Goal: Task Accomplishment & Management: Complete application form

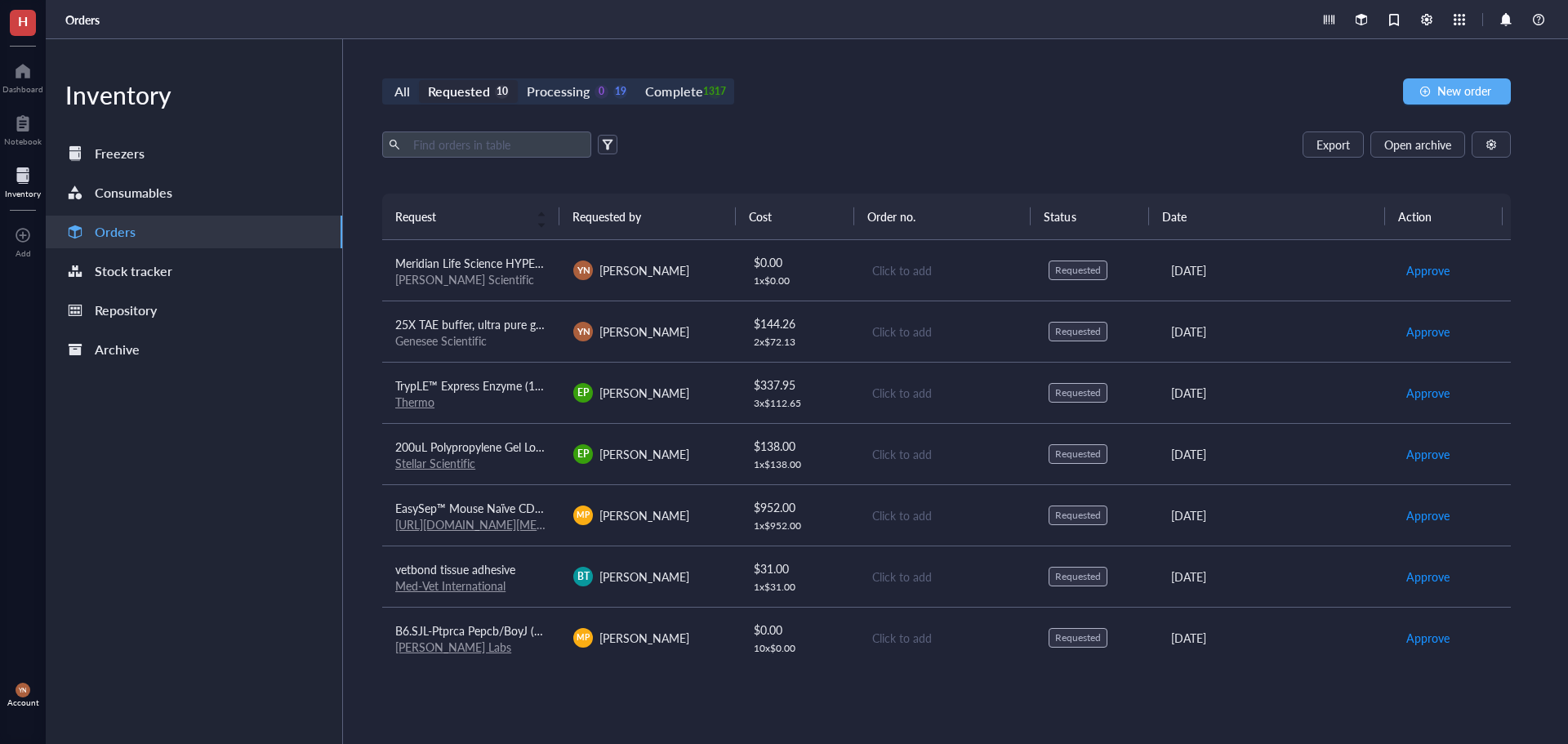
scroll to position [185, 0]
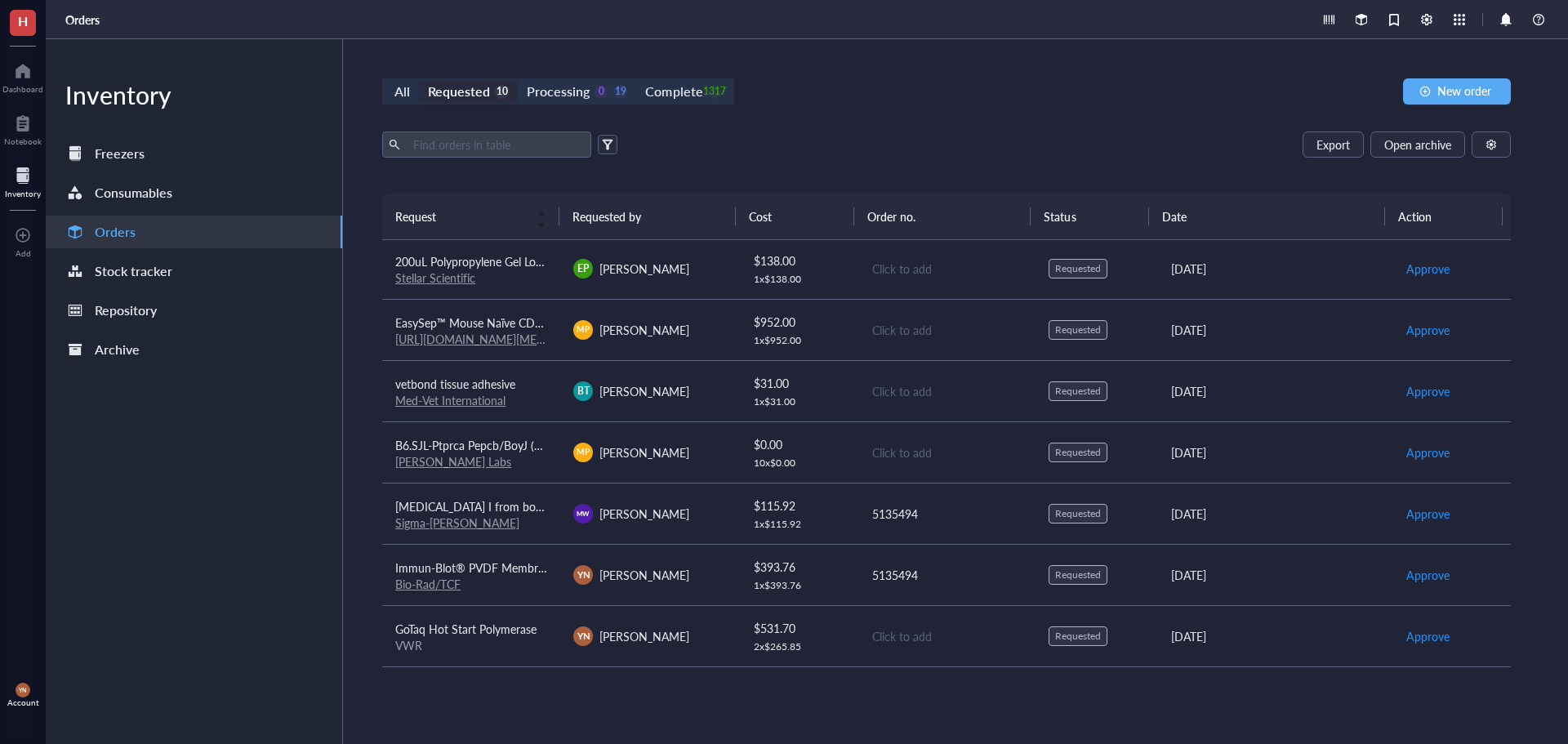
click at [823, 101] on div "All Requested 10 Processing 0 19 Complete 1317 New order" at bounding box center [946, 91] width 1128 height 26
click at [667, 80] on div "Complete" at bounding box center [673, 91] width 57 height 23
click at [637, 80] on input "Complete 1317" at bounding box center [637, 80] width 0 height 0
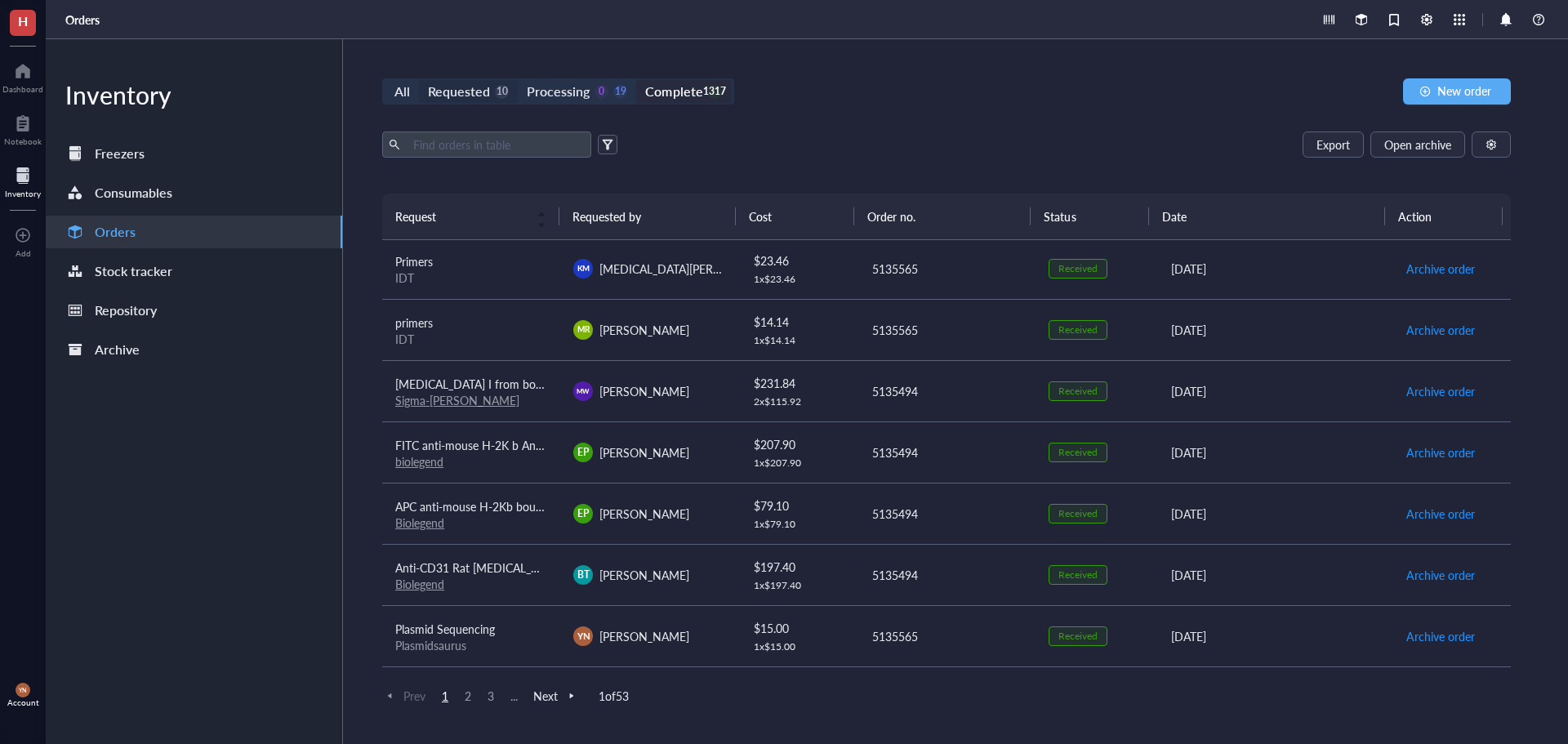
click at [472, 99] on div "Requested" at bounding box center [459, 91] width 62 height 23
click at [419, 80] on input "Requested 10" at bounding box center [419, 80] width 0 height 0
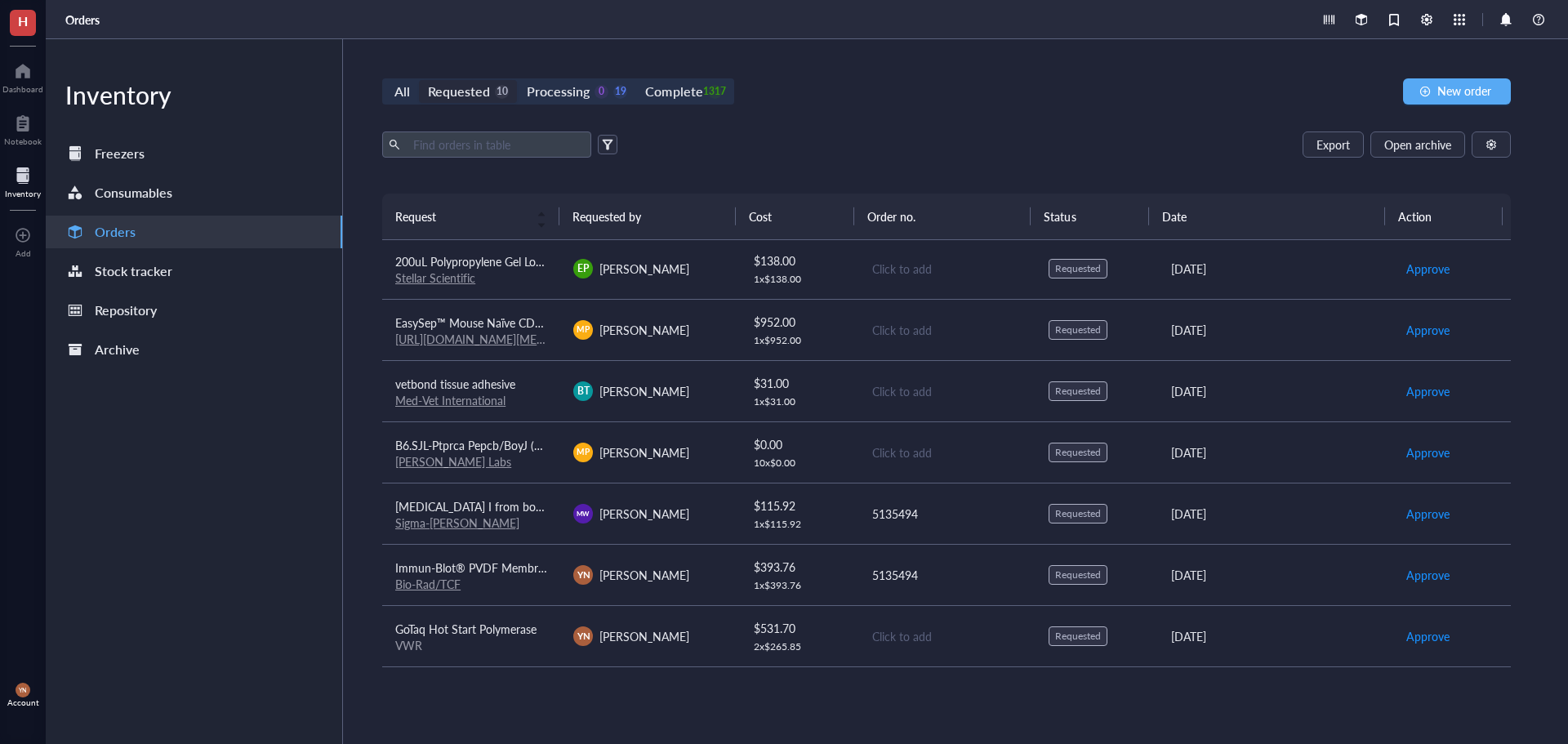
click at [1162, 135] on div "Export Open archive" at bounding box center [946, 144] width 1128 height 26
click at [1490, 92] on span "New order" at bounding box center [1464, 90] width 54 height 13
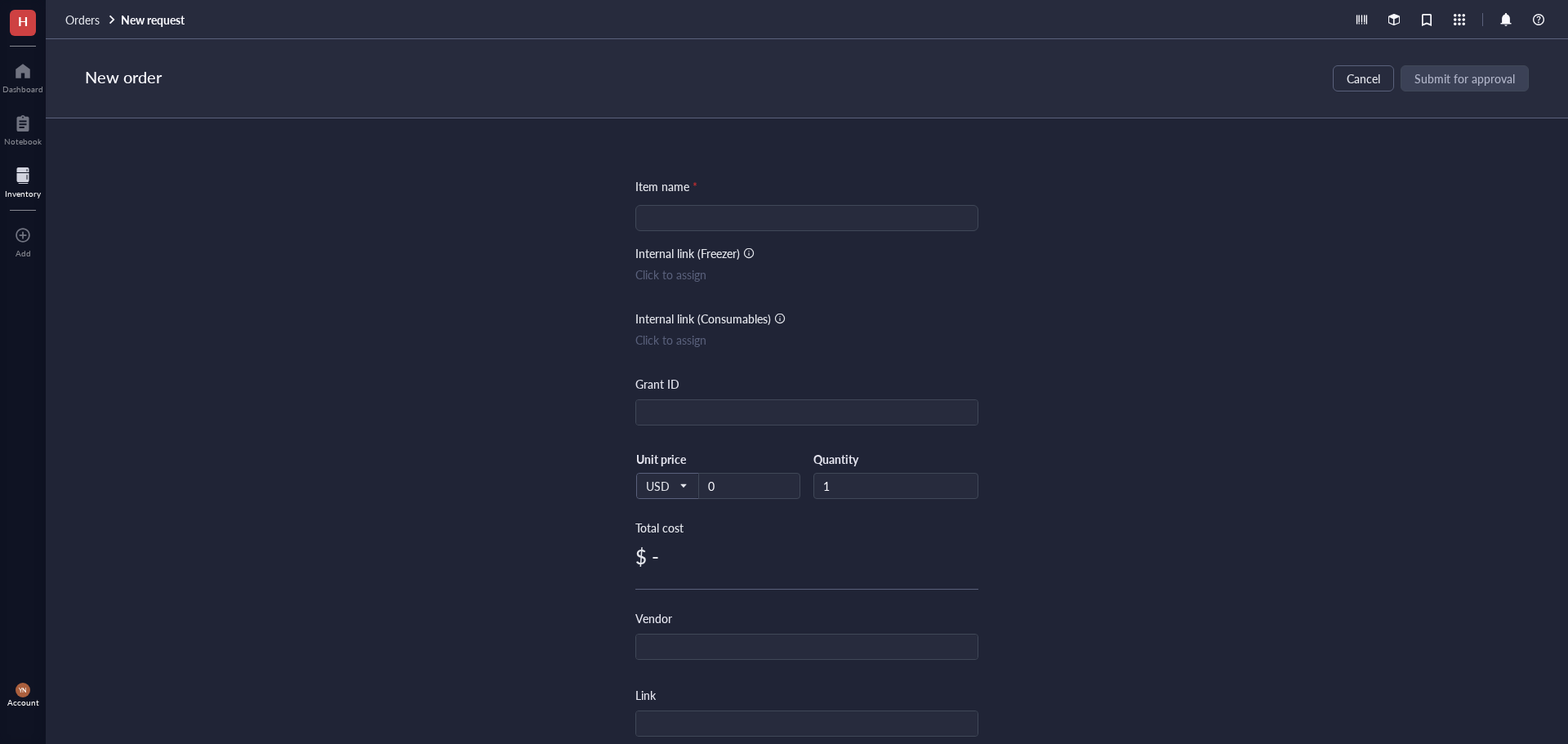
click at [750, 229] on input "search" at bounding box center [806, 217] width 323 height 24
type input "ACCUSCOPE red channel filter set"
click at [740, 409] on input "text" at bounding box center [807, 412] width 342 height 26
type input "Start-Up/DOD"
click at [394, 524] on div "Item name * ACCUSCOPE red channel filter set Internal link (Freezer) Click to a…" at bounding box center [806, 431] width 1522 height 626
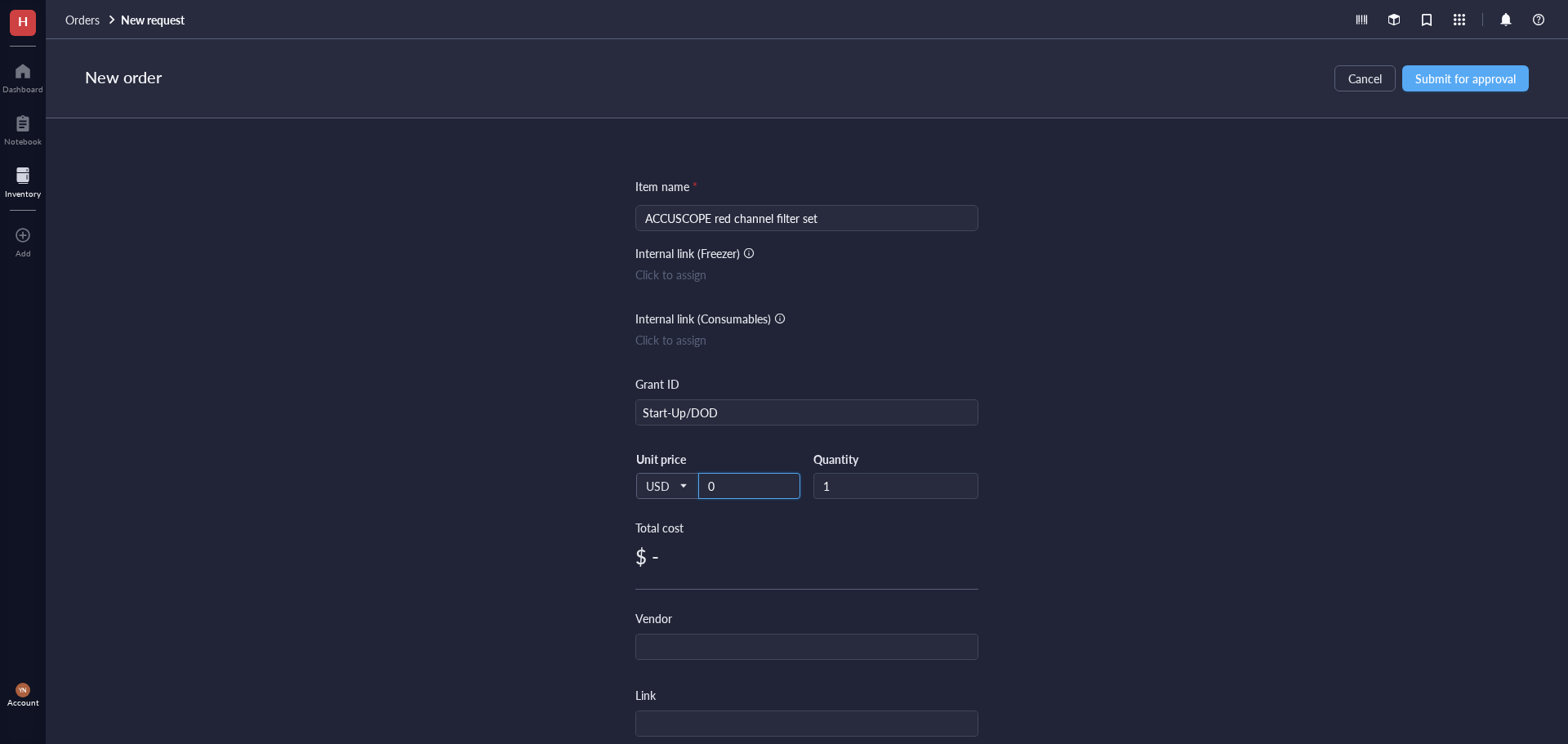
drag, startPoint x: 751, startPoint y: 482, endPoint x: 631, endPoint y: 482, distance: 120.0
click at [631, 482] on div "Item name * ACCUSCOPE red channel filter set Internal link (Freezer) Click to a…" at bounding box center [806, 431] width 1522 height 626
type input "1766.74"
drag, startPoint x: 317, startPoint y: 545, endPoint x: 326, endPoint y: 552, distance: 11.4
click at [317, 546] on div "Item name * ACCUSCOPE red channel filter set Internal link (Freezer) Click to a…" at bounding box center [806, 431] width 1522 height 626
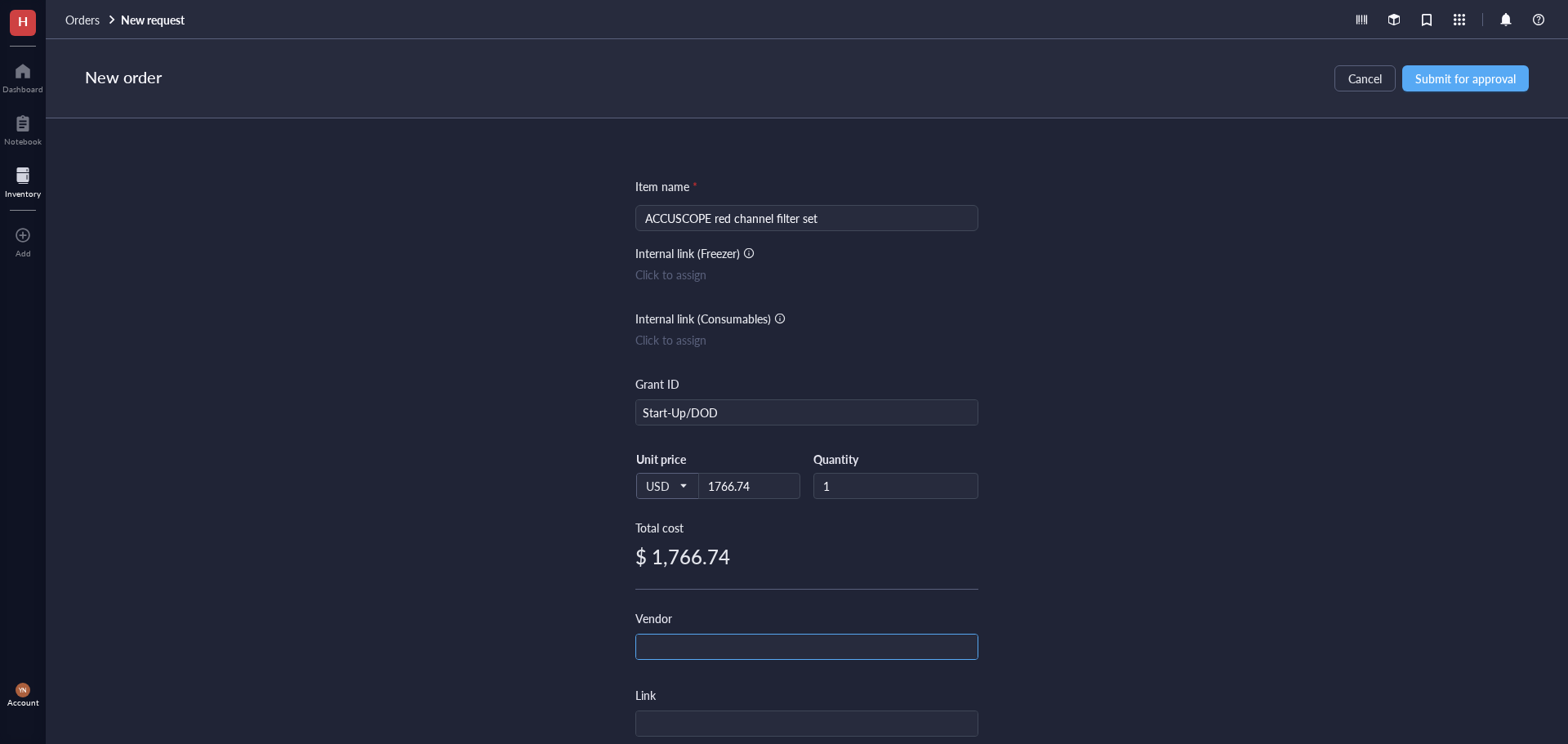
click at [721, 649] on input "text" at bounding box center [807, 647] width 342 height 26
type input "ACCUSCOPE"
click at [421, 399] on div "Item name * ACCUSCOPE red channel filter set Internal link (Freezer) Click to a…" at bounding box center [806, 431] width 1522 height 626
click at [1430, 77] on span "Submit for approval" at bounding box center [1465, 78] width 101 height 13
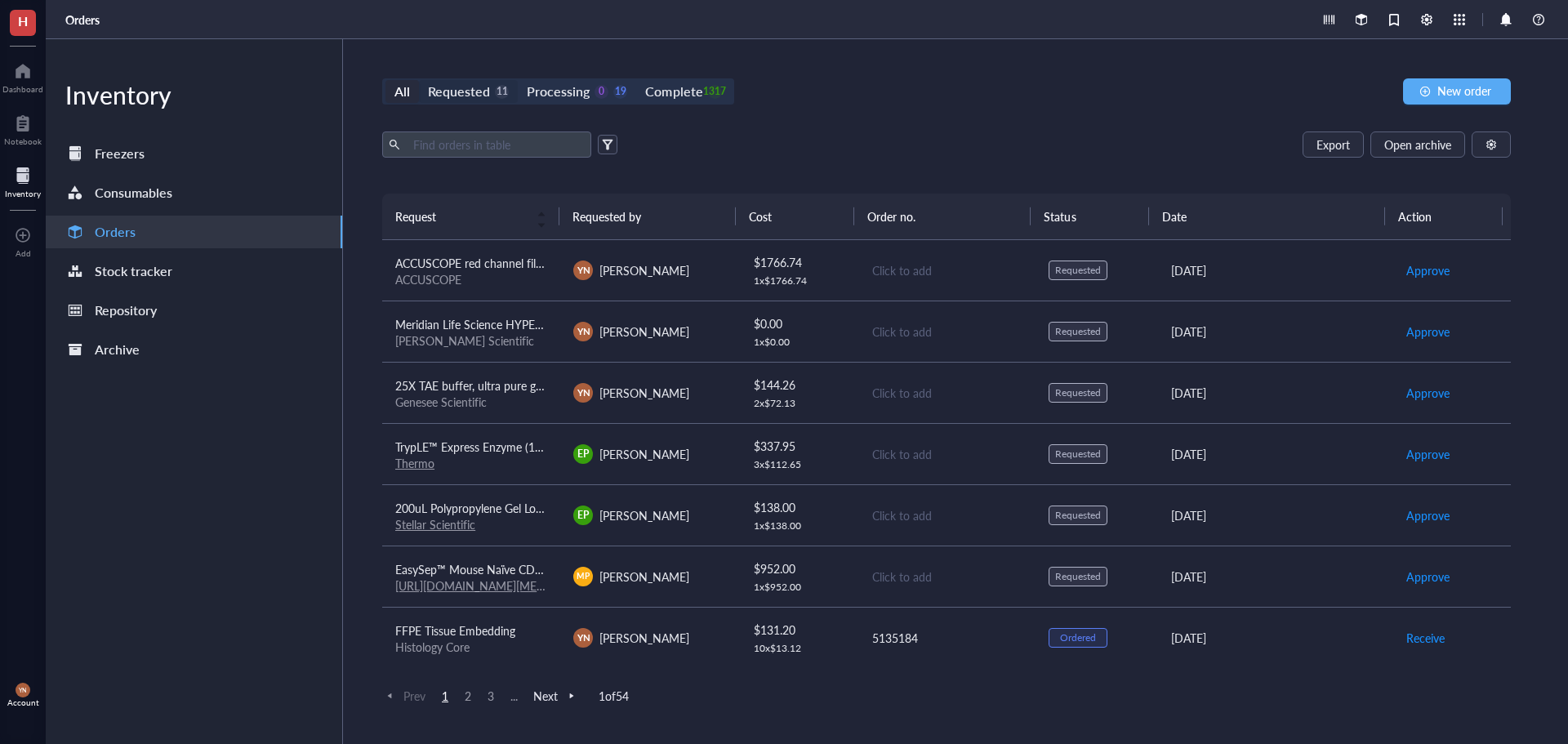
click at [466, 86] on div "Requested" at bounding box center [459, 91] width 62 height 23
click at [419, 80] on input "Requested 11" at bounding box center [419, 80] width 0 height 0
click at [515, 262] on span "ACCUSCOPE red channel filter set" at bounding box center [481, 263] width 173 height 16
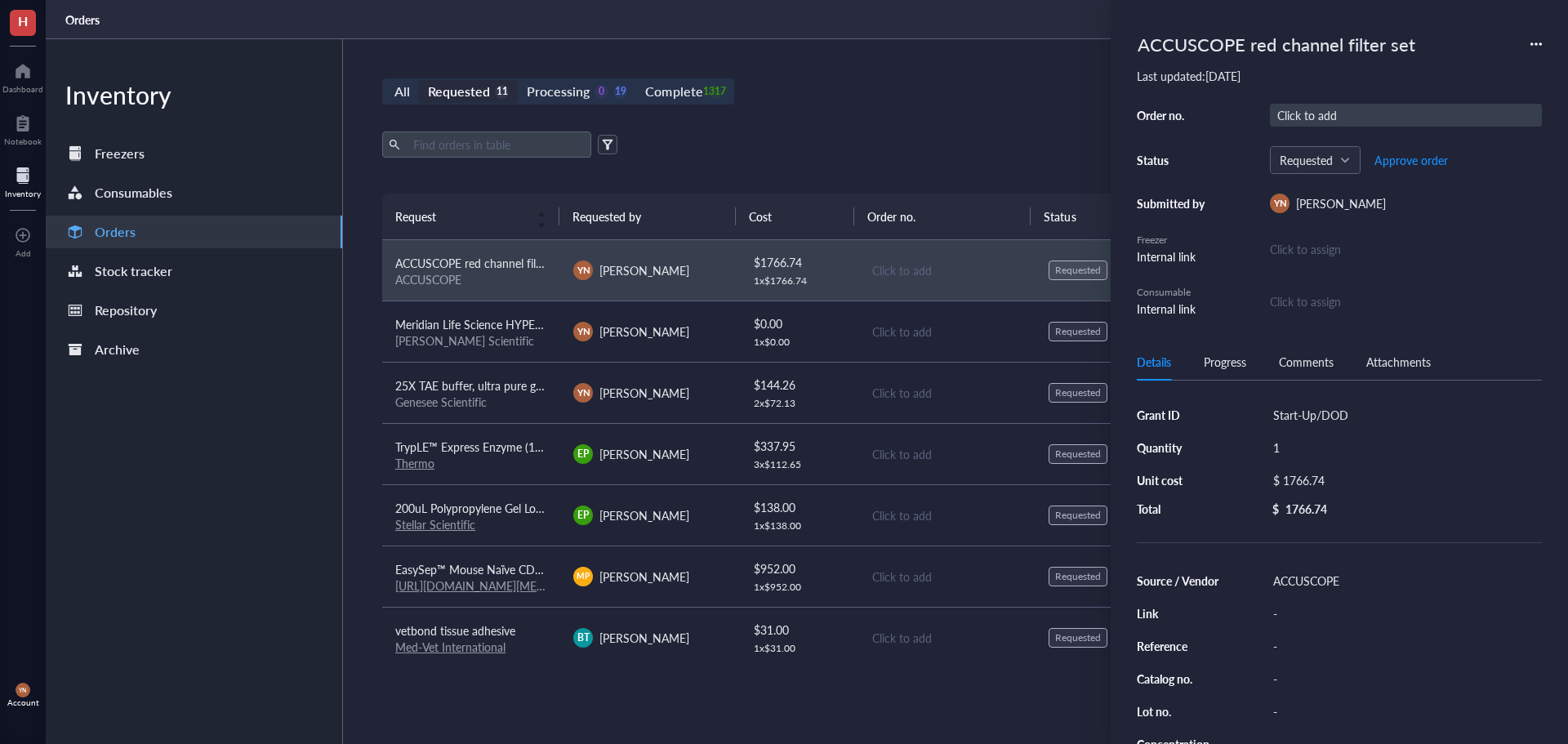
click at [1309, 110] on div "Click to add" at bounding box center [1406, 115] width 272 height 23
click at [1346, 109] on div "Click to add" at bounding box center [1406, 115] width 272 height 23
click at [1311, 111] on div "Click to add" at bounding box center [1406, 115] width 272 height 23
type input "5135740"
click at [1412, 157] on span "Approve order" at bounding box center [1411, 159] width 74 height 13
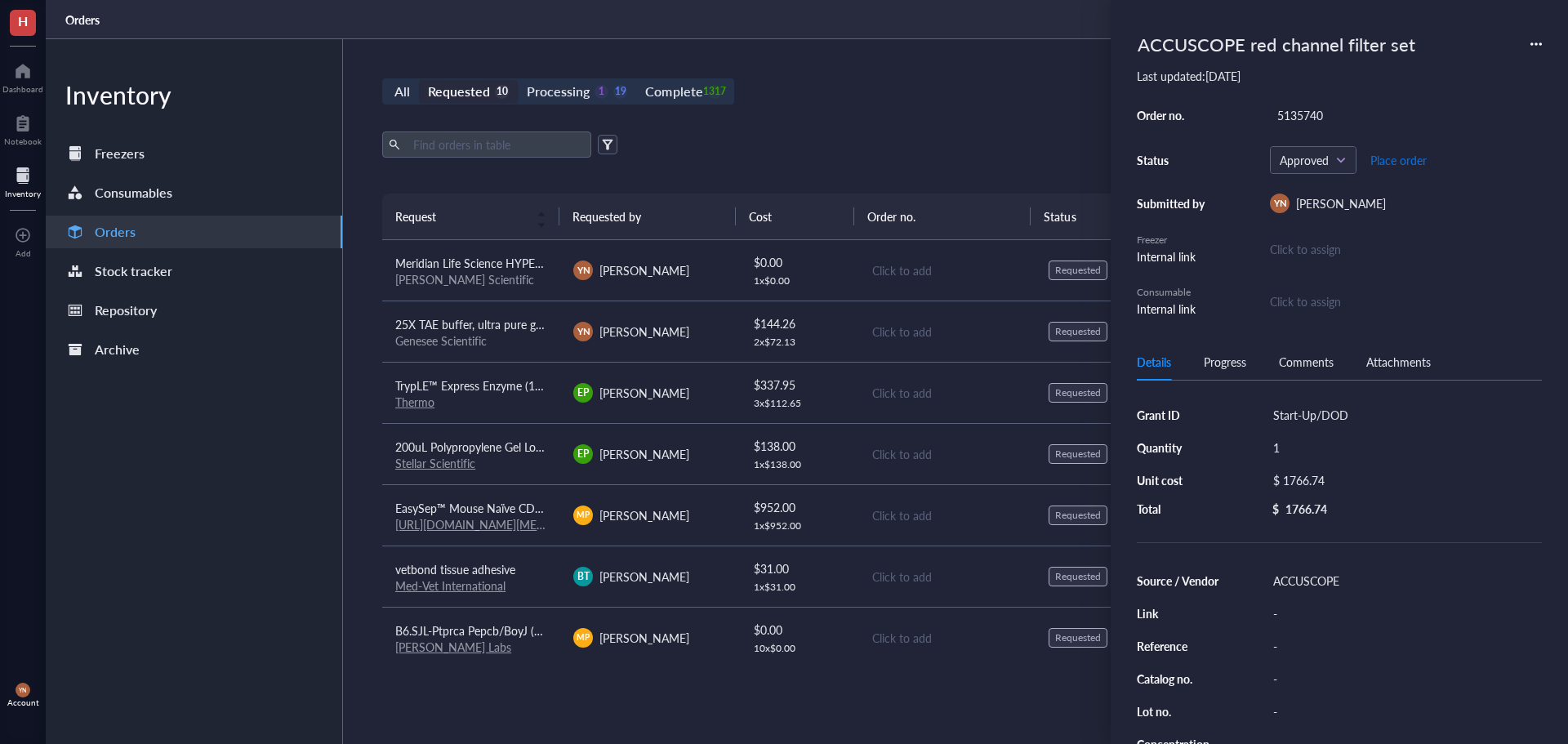
click at [1412, 157] on span "Place order" at bounding box center [1398, 159] width 56 height 13
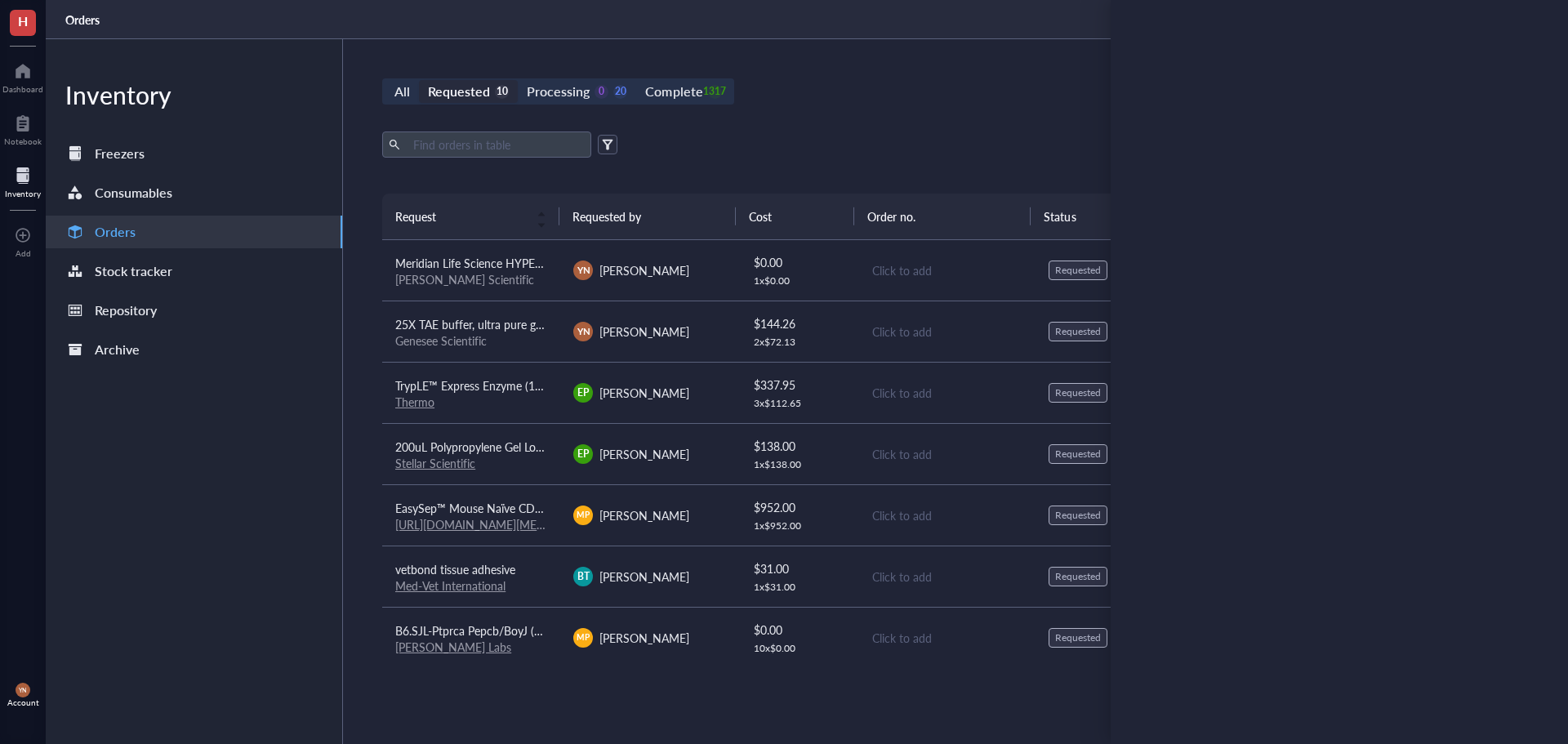
click at [994, 152] on div "Export Open archive" at bounding box center [946, 144] width 1128 height 26
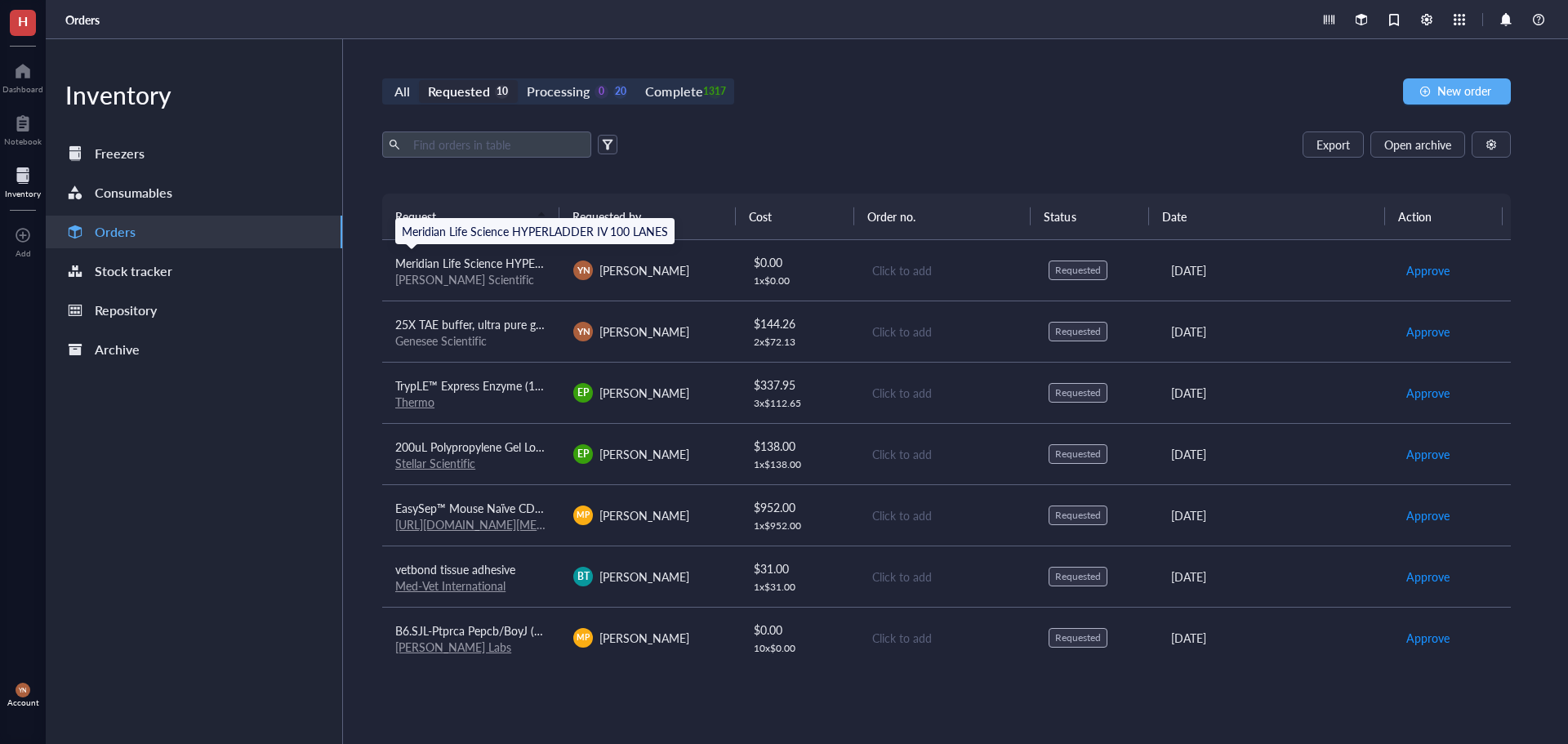
click at [529, 265] on span "Meridian Life Science HYPERLADDER IV 100 LANES" at bounding box center [528, 263] width 266 height 16
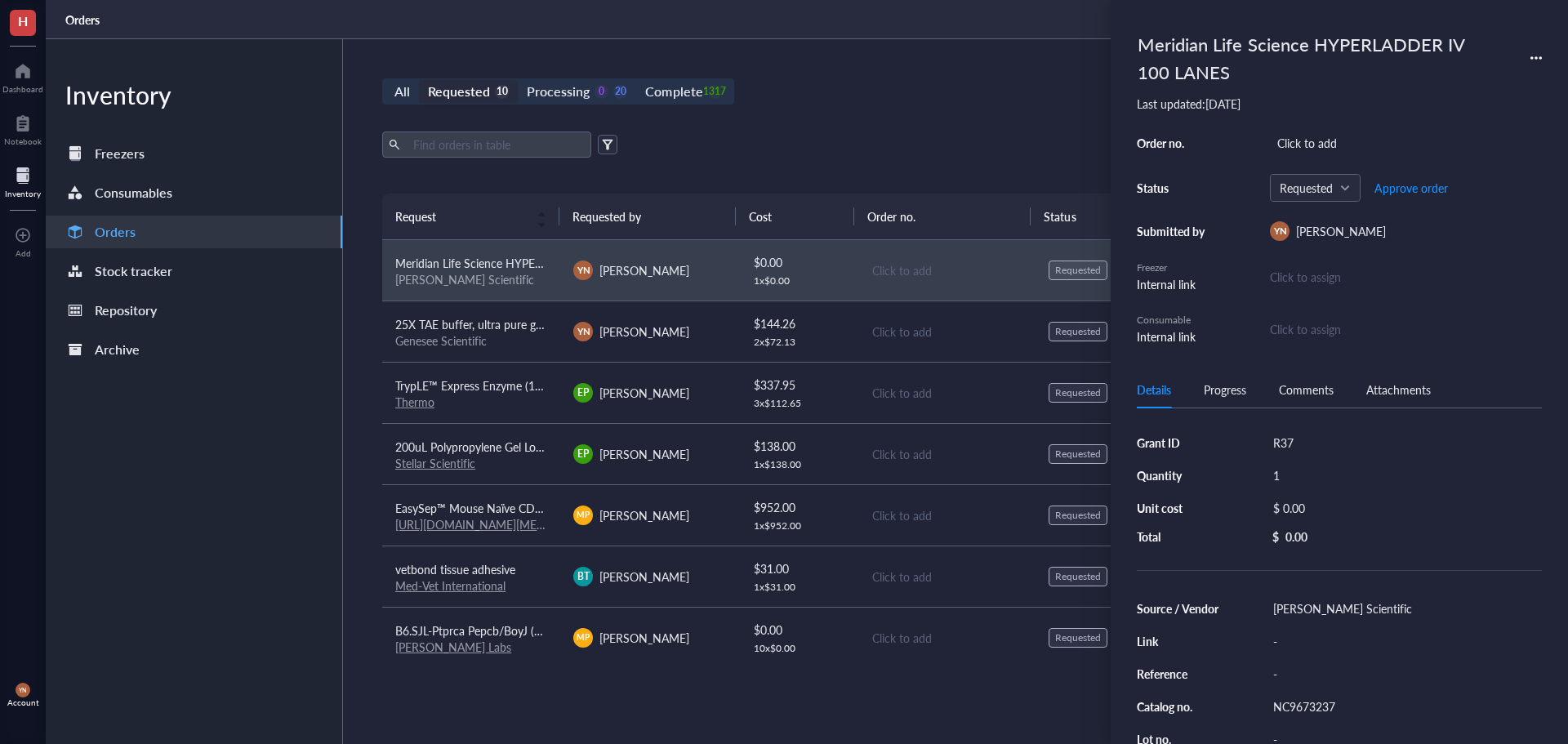
click at [975, 123] on div "All Requested 10 Processing 0 20 Complete 1317 New order Export Open archive Re…" at bounding box center [946, 391] width 1207 height 704
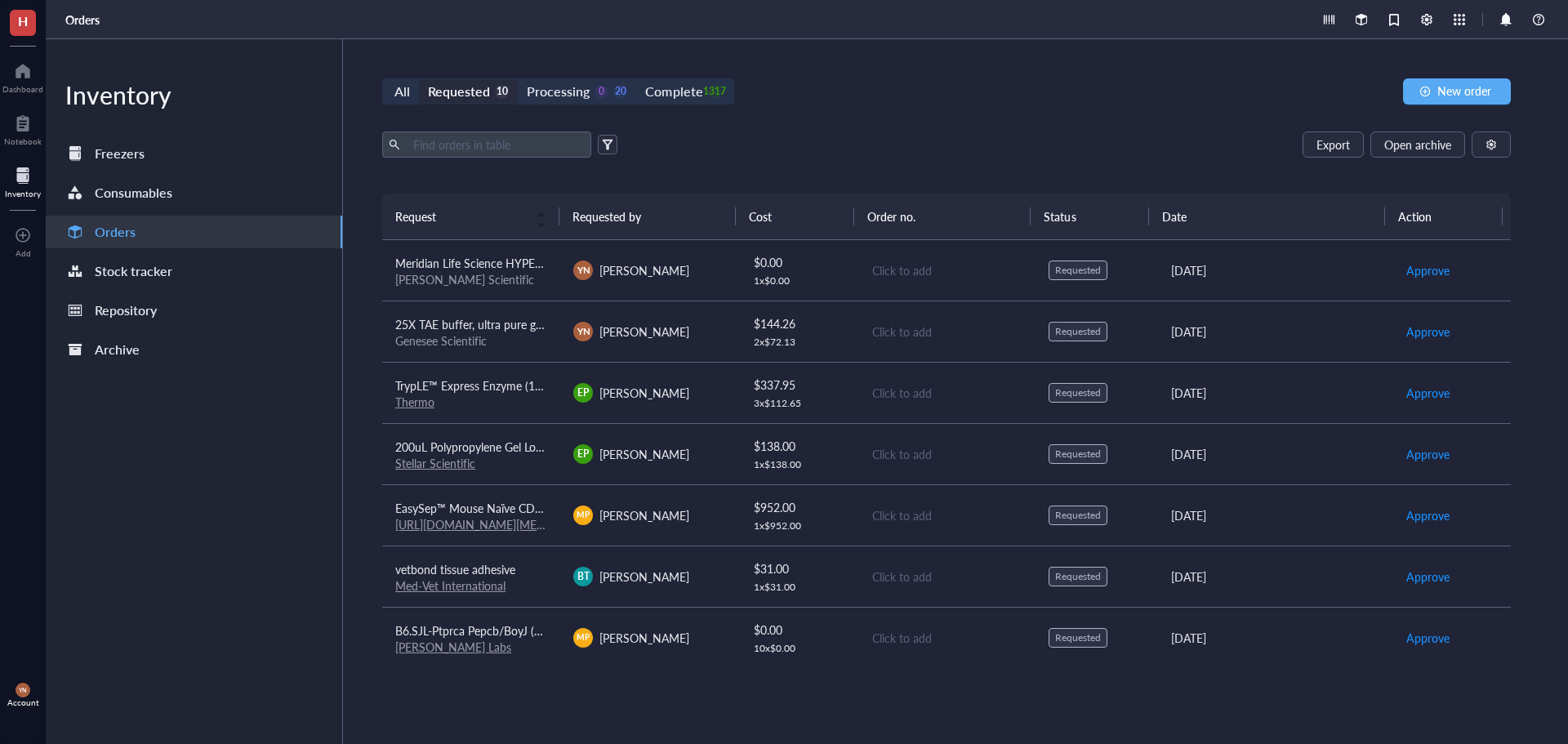
click at [527, 444] on span "200uL Polypropylene Gel Loading Tips For Universal Pipettes, RNase and DNase Fr…" at bounding box center [722, 446] width 655 height 16
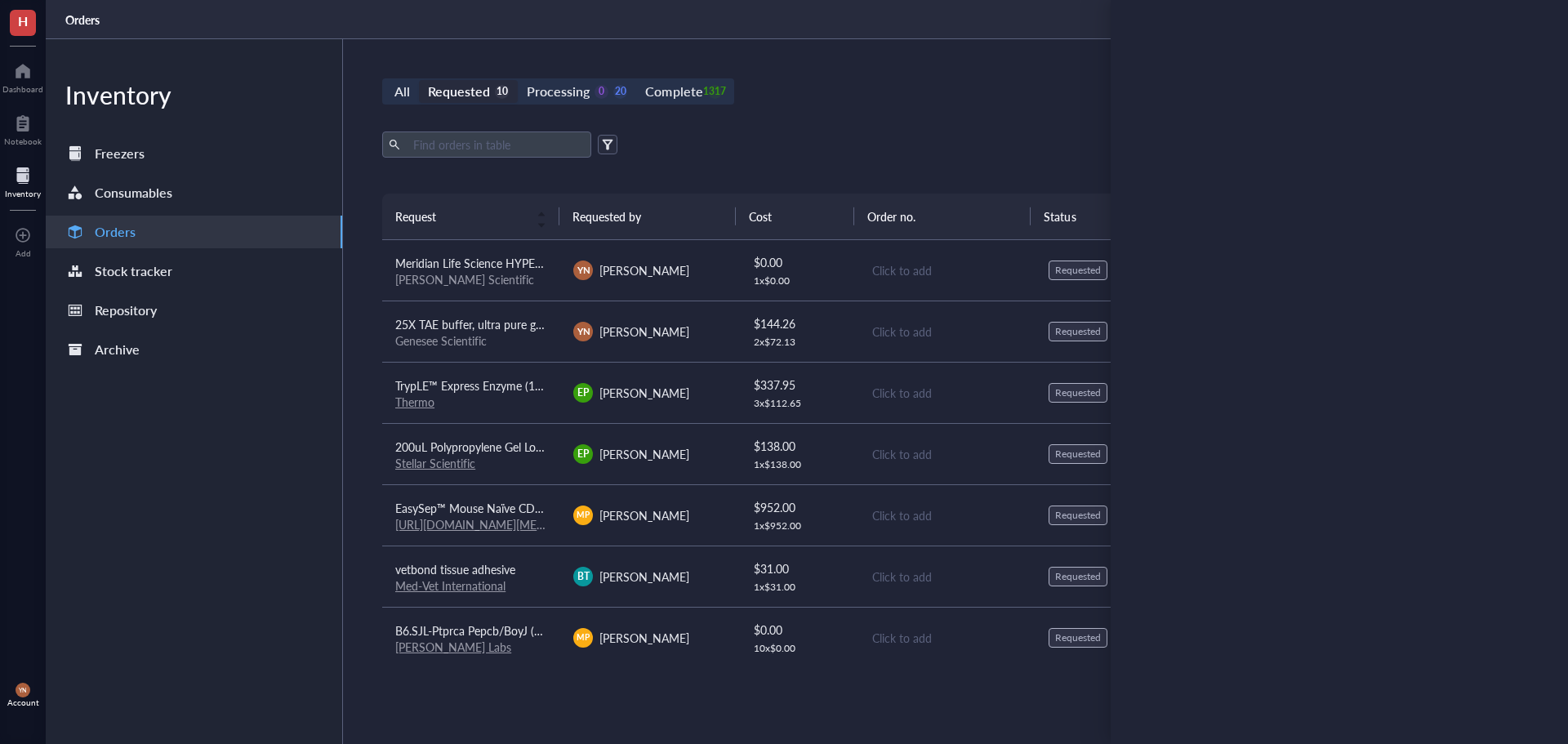
click at [935, 120] on div "All Requested 10 Processing 0 20 Complete 1317 New order Export Open archive Re…" at bounding box center [946, 391] width 1207 height 704
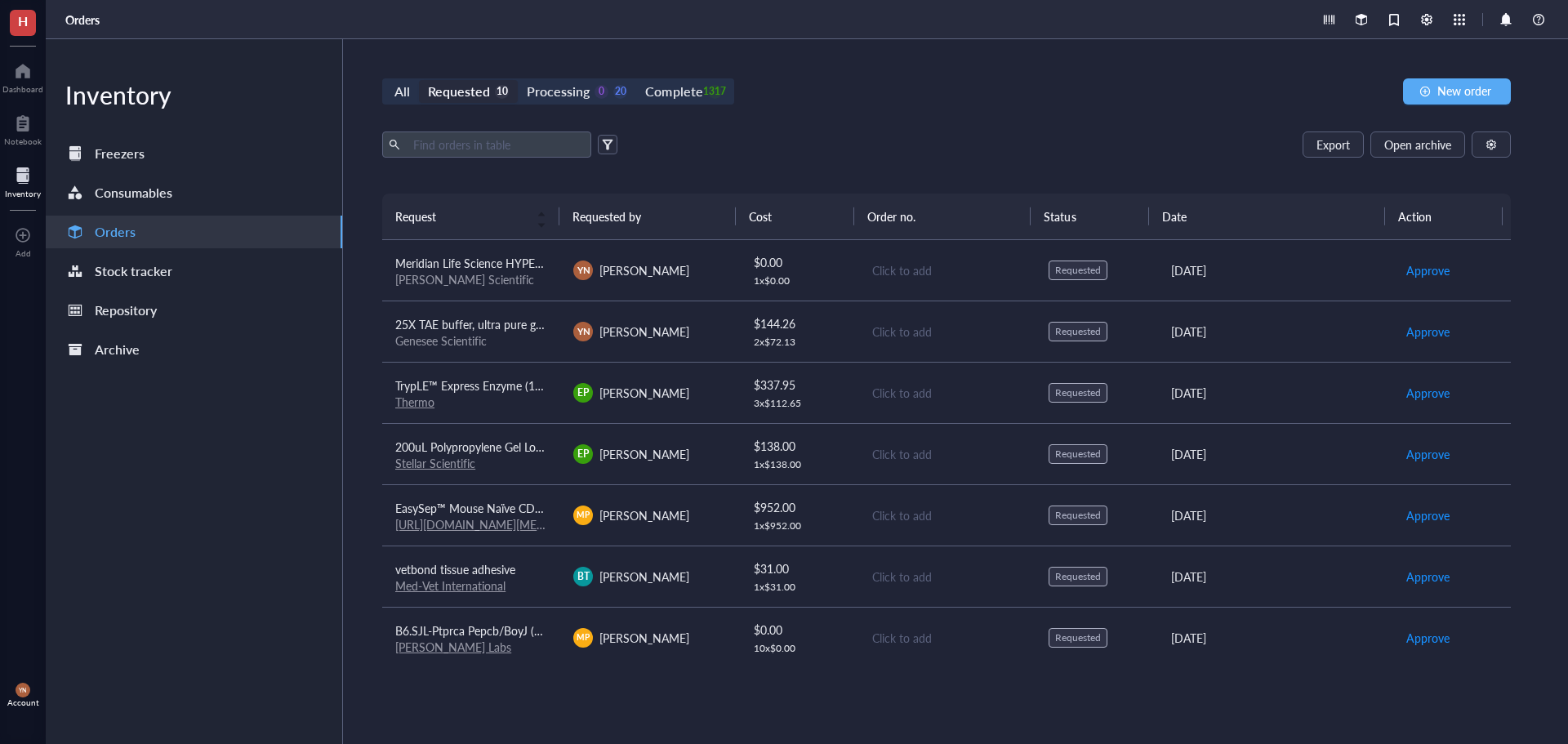
scroll to position [81, 0]
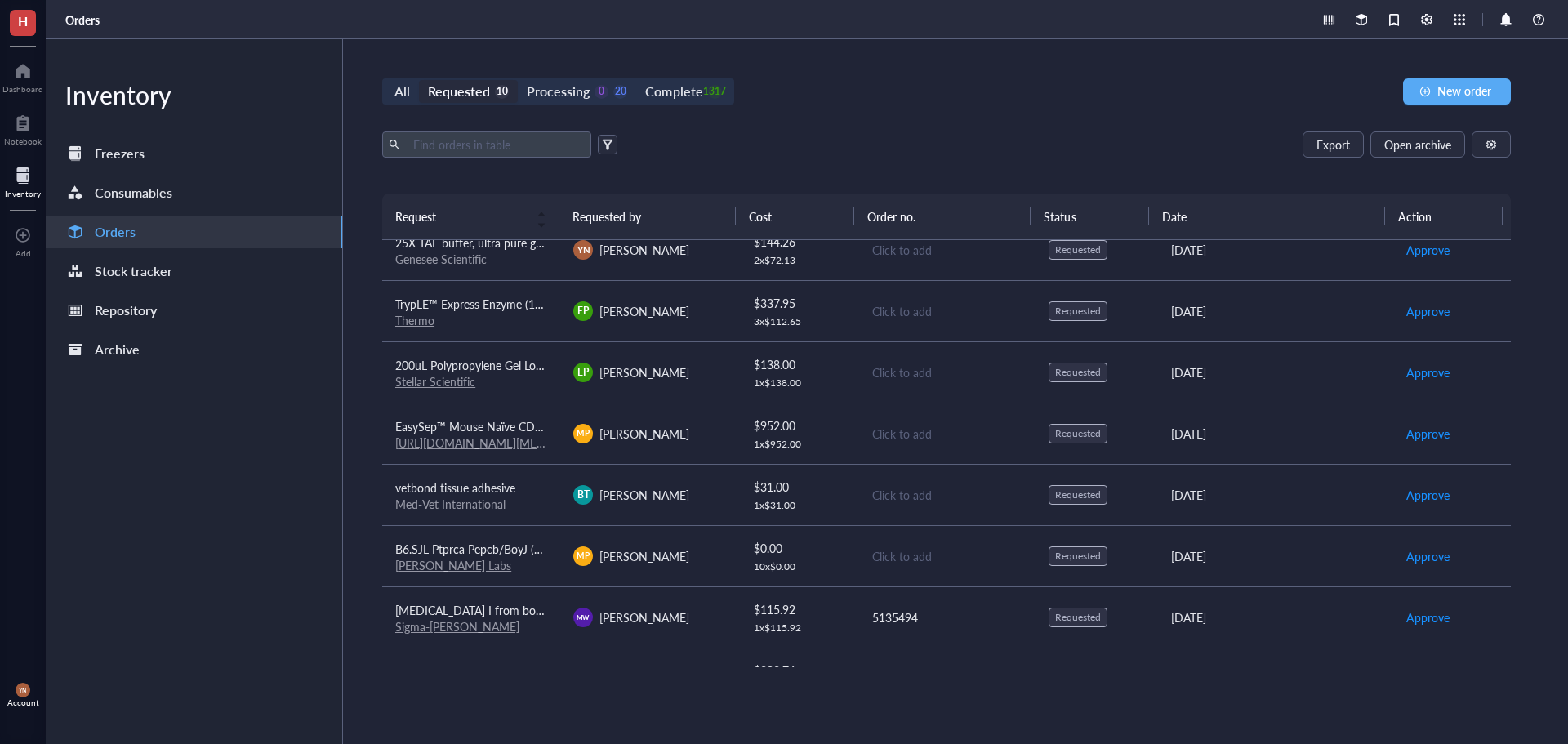
click at [527, 486] on div "vetbond tissue adhesive" at bounding box center [471, 487] width 152 height 18
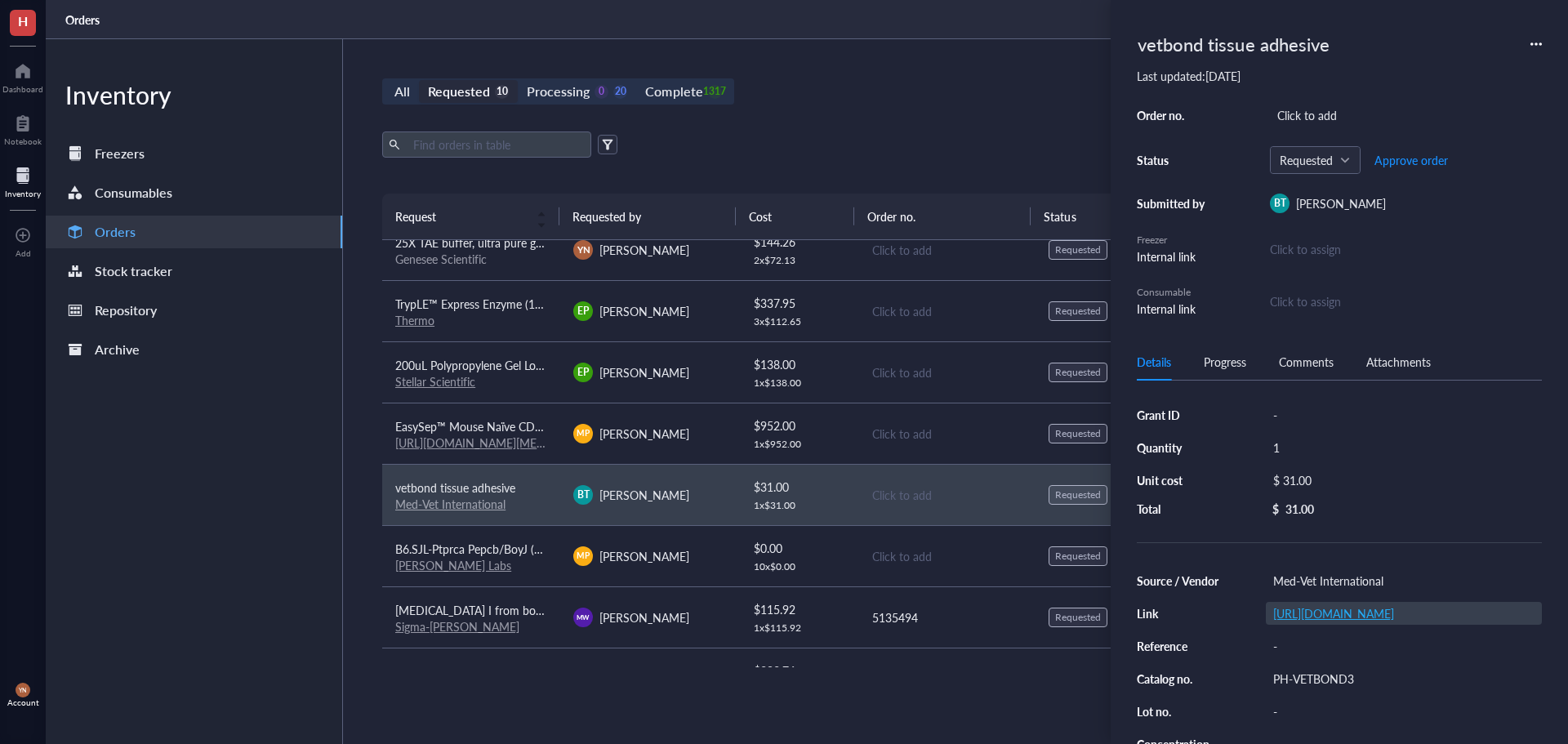
click at [1324, 612] on link "[URL][DOMAIN_NAME]" at bounding box center [1333, 613] width 121 height 16
click at [881, 142] on div "Export Open archive" at bounding box center [946, 144] width 1128 height 26
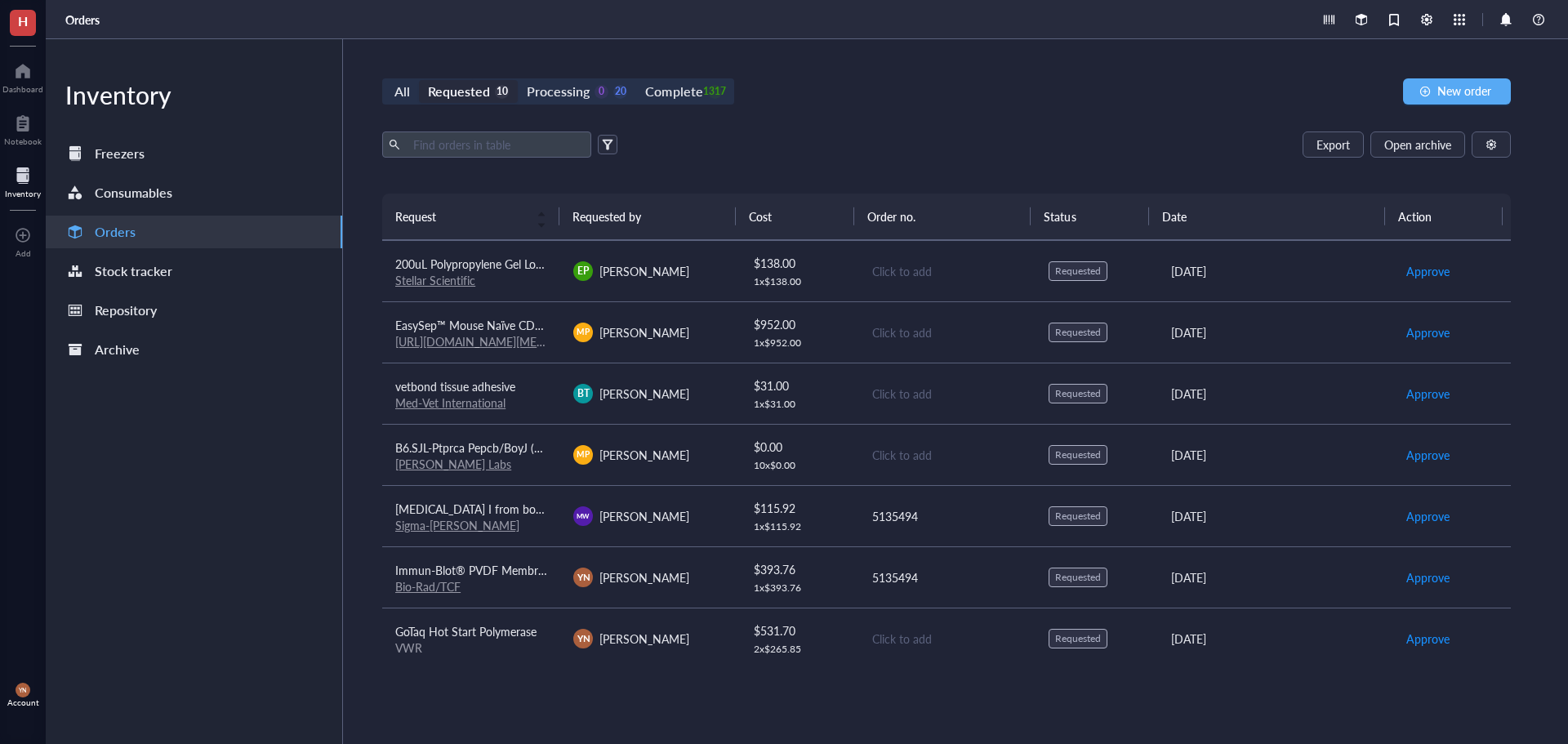
scroll to position [185, 0]
click at [504, 371] on td "vetbond tissue adhesive Med-Vet International" at bounding box center [471, 390] width 178 height 61
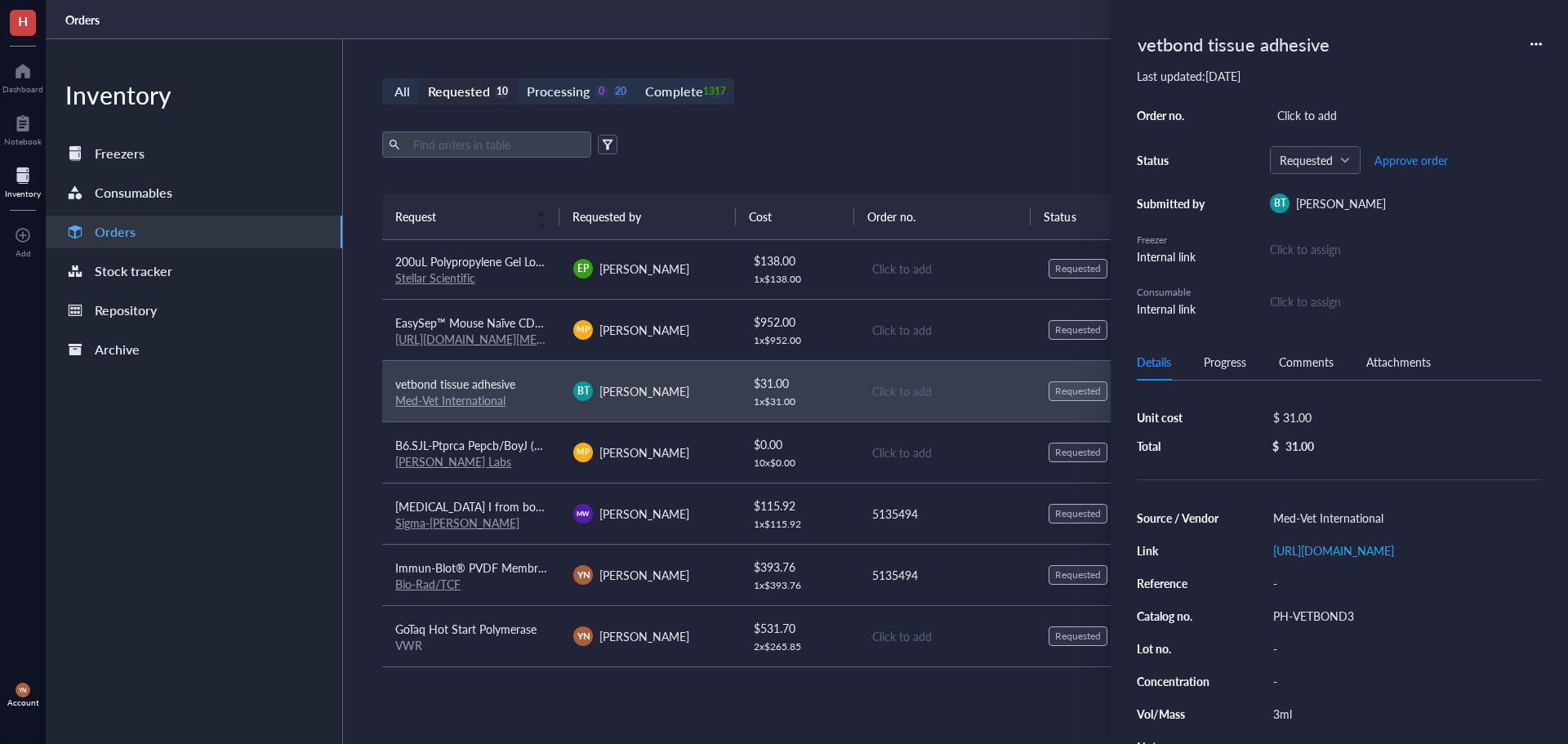
scroll to position [81, 0]
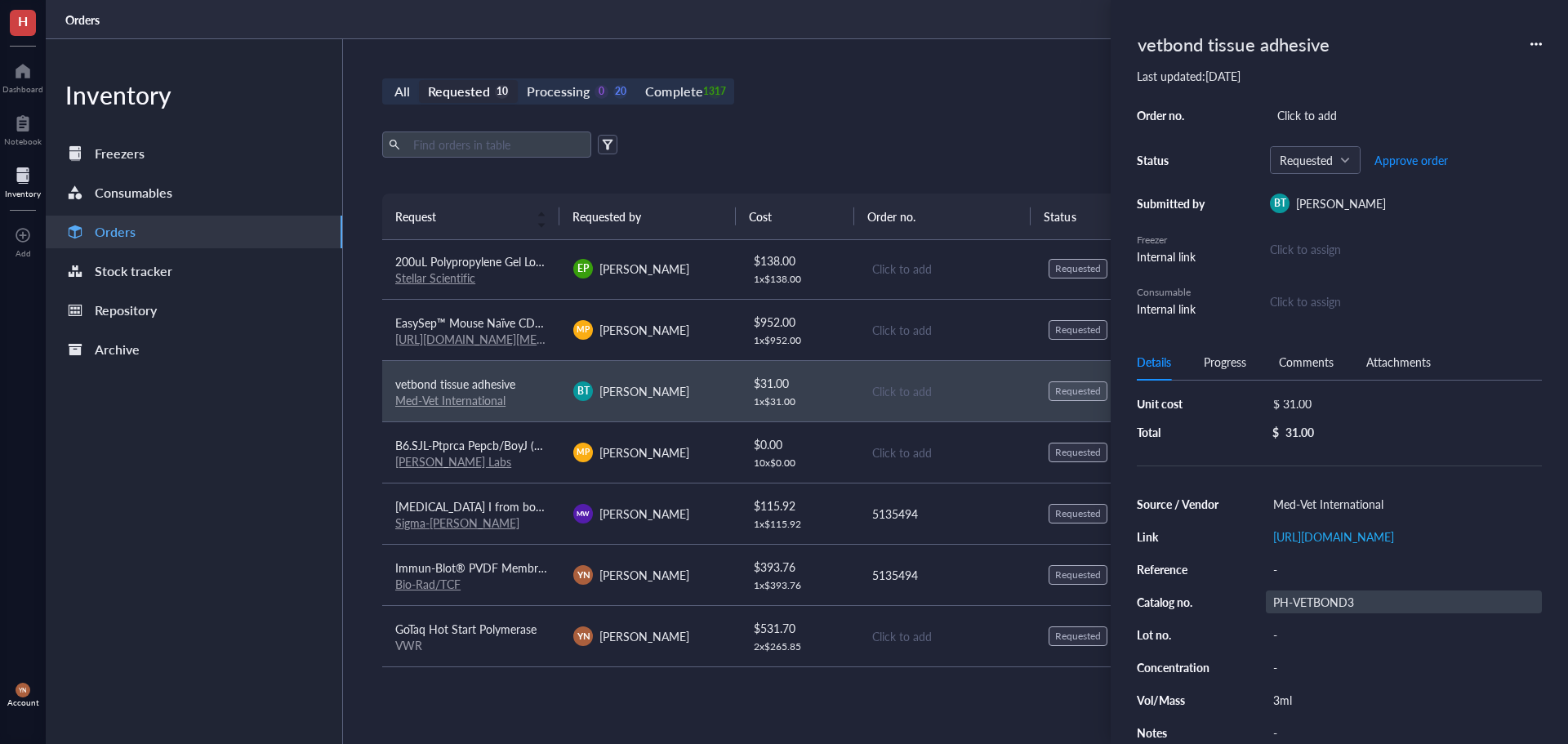
click at [1318, 613] on div "PH-VETBOND3" at bounding box center [1403, 601] width 276 height 23
click at [1318, 612] on input "PH-VETBOND3" at bounding box center [1309, 601] width 85 height 21
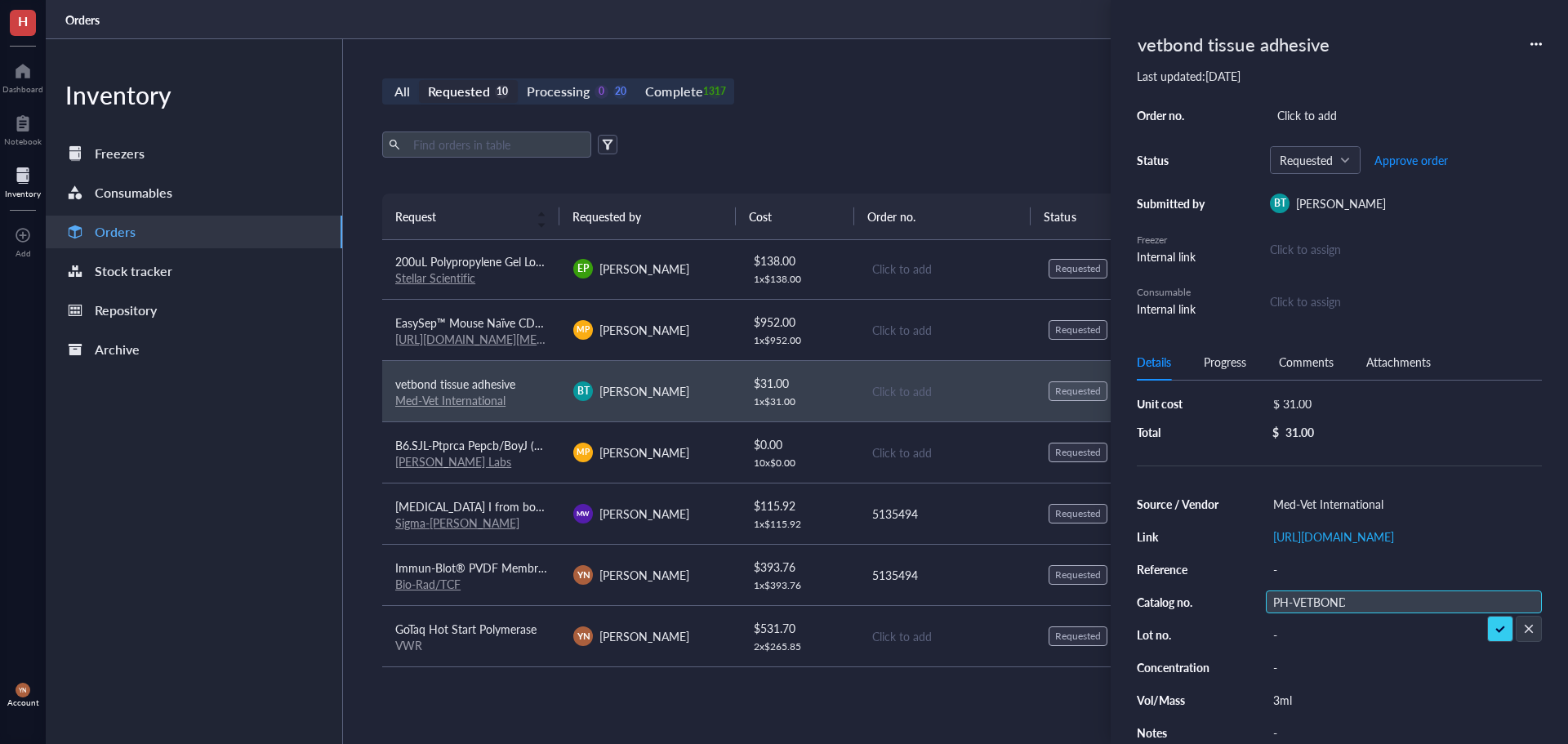
click at [1327, 612] on input "PH-VETBOND3" at bounding box center [1309, 601] width 85 height 21
type input "PH-VETBOND3"
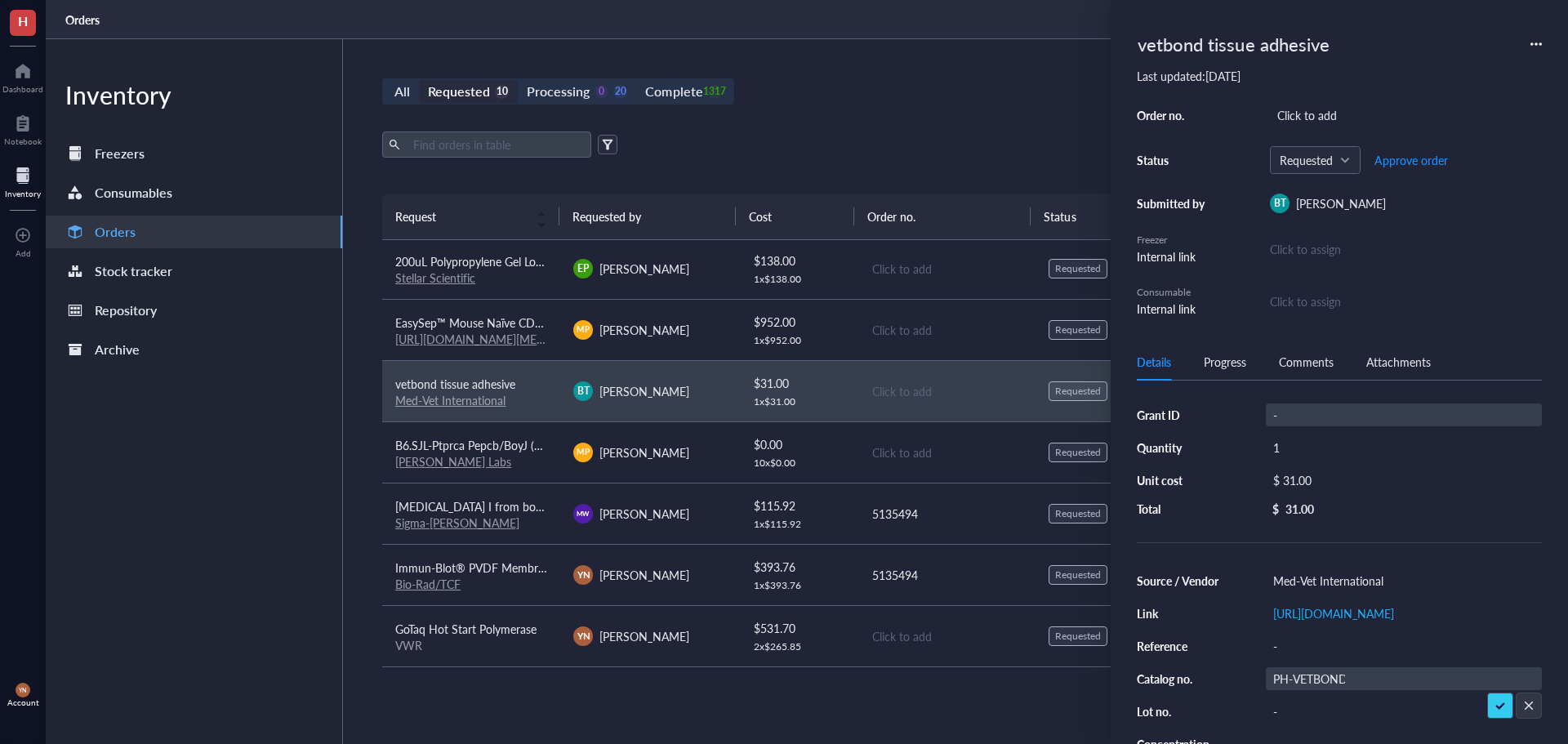
click at [1292, 416] on div "-" at bounding box center [1403, 415] width 276 height 23
type input "R37"
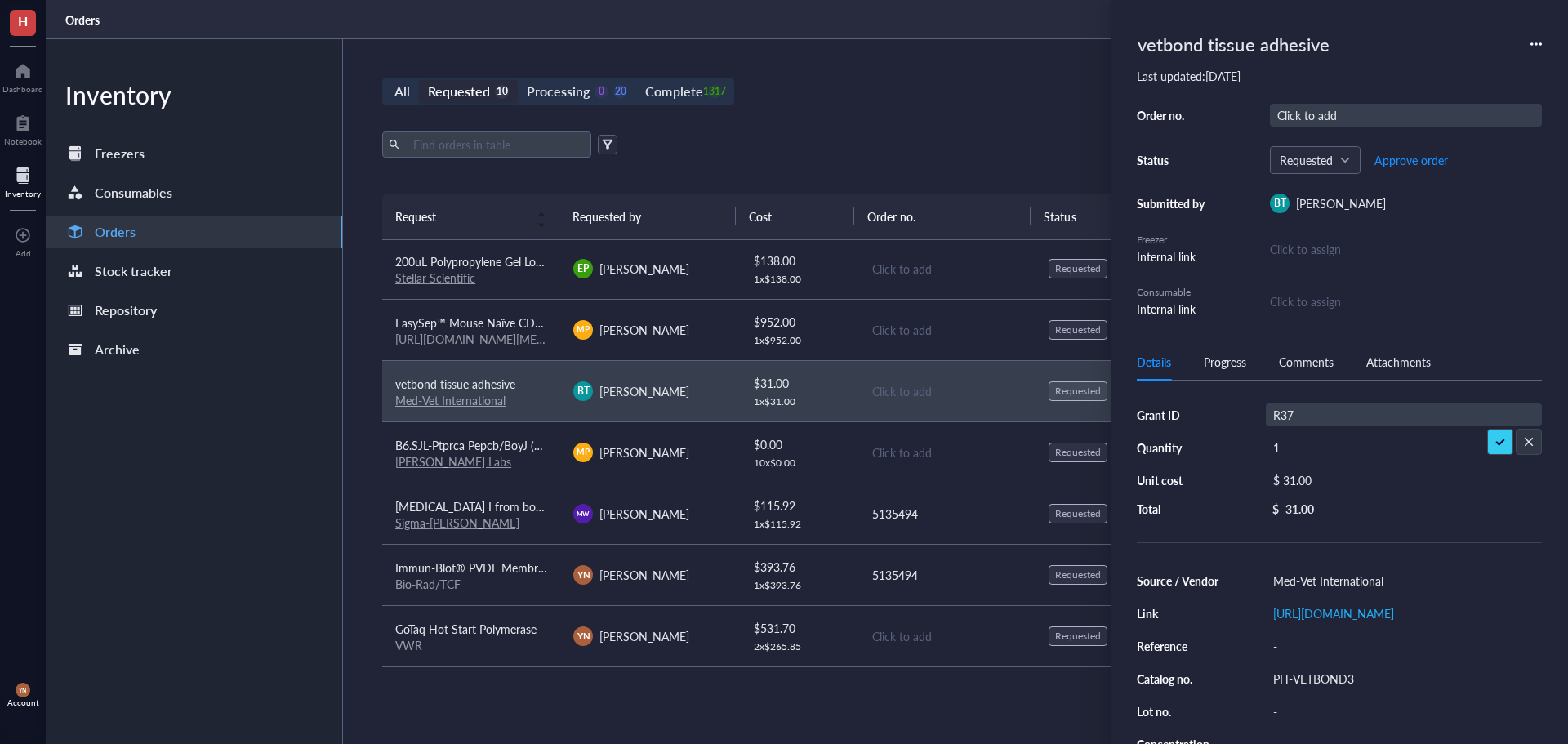
click at [1325, 107] on div "Click to add" at bounding box center [1406, 115] width 272 height 23
type input "5135184"
click at [1387, 161] on span "Approve order" at bounding box center [1411, 159] width 74 height 13
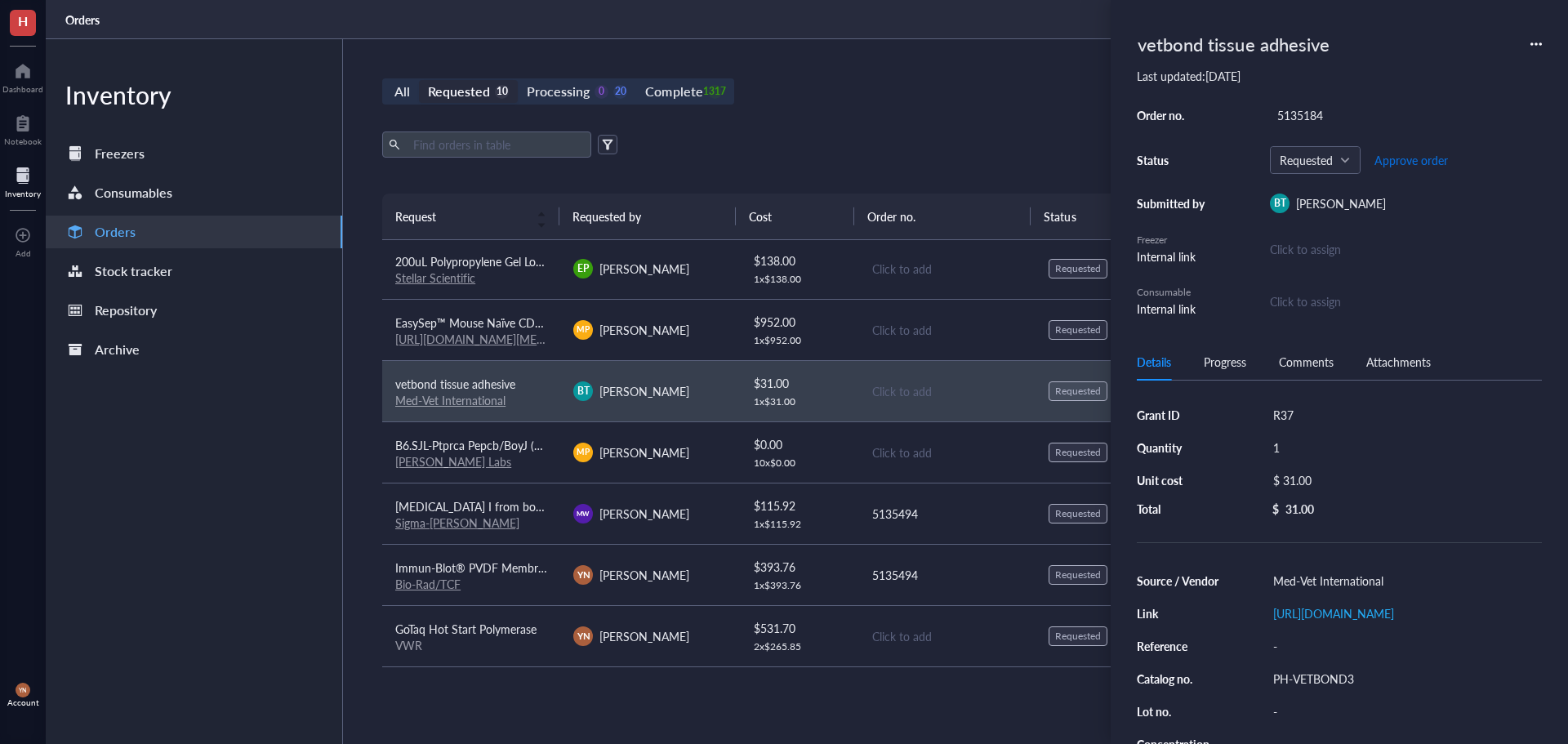
scroll to position [124, 0]
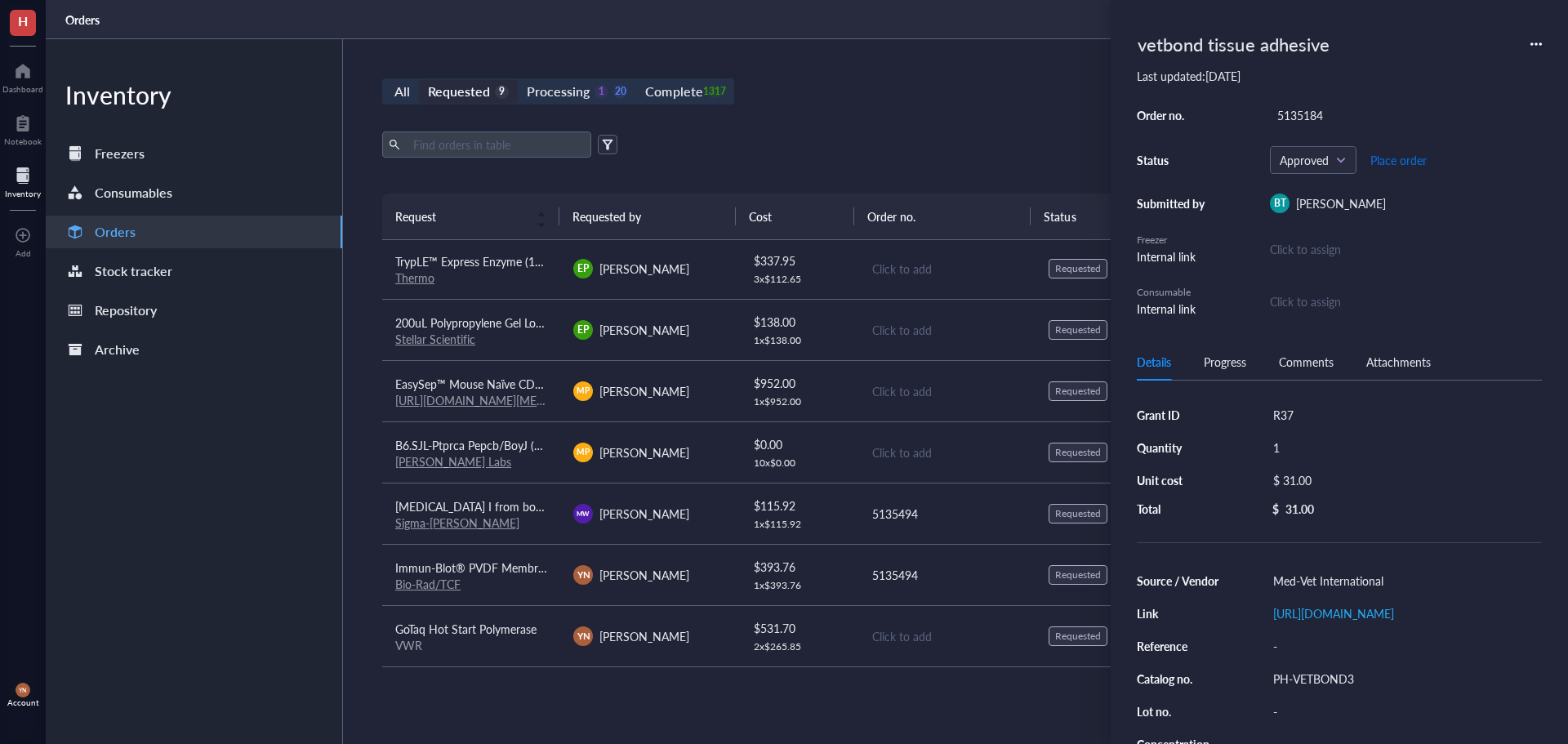
click at [1387, 161] on span "Place order" at bounding box center [1398, 159] width 56 height 13
click at [1312, 443] on div "1" at bounding box center [1403, 447] width 276 height 23
click at [1296, 448] on input "1" at bounding box center [1290, 447] width 49 height 21
type input "2"
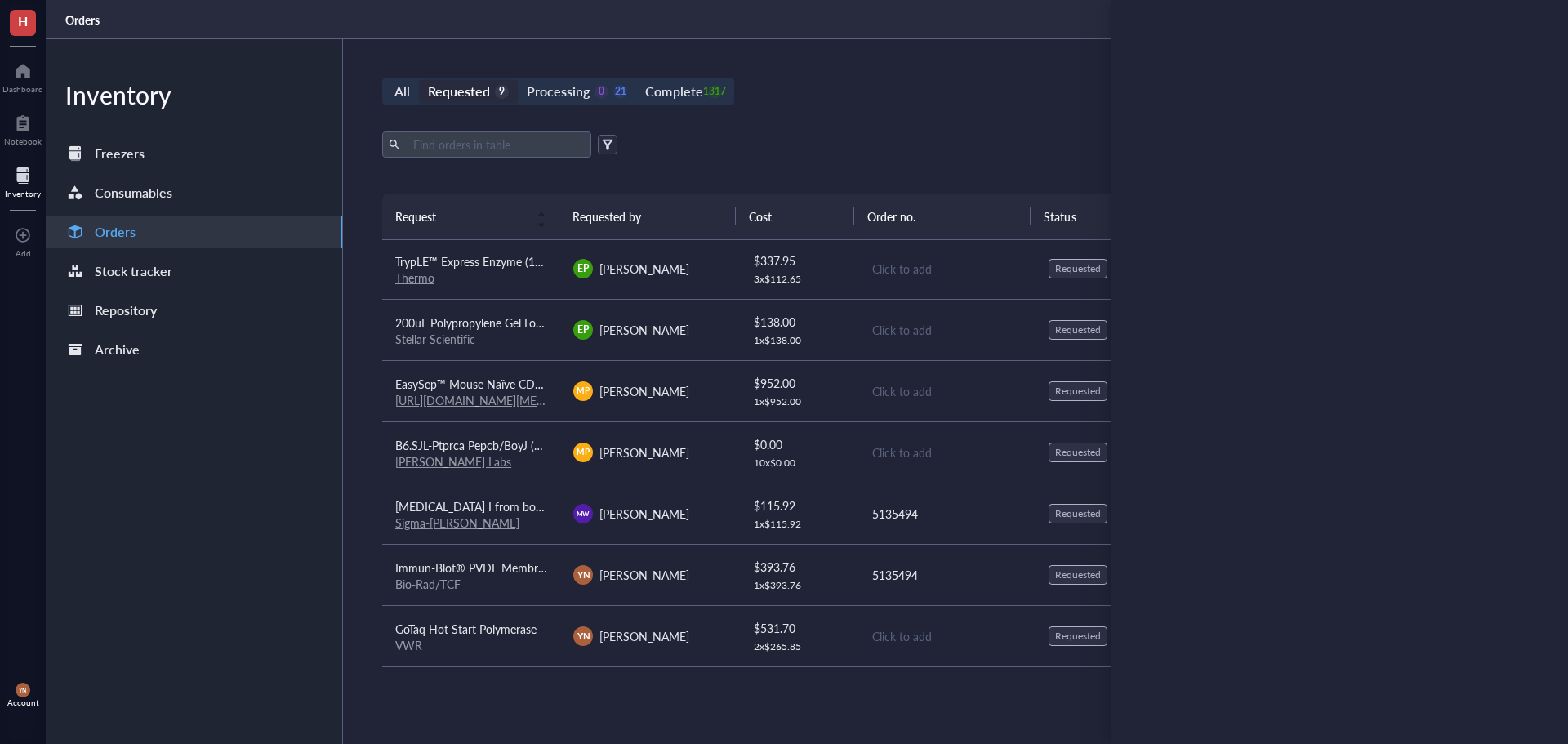
click at [479, 384] on span "EasySep™ Mouse Naïve CD8+ [MEDICAL_DATA] Isolation Kit" at bounding box center [549, 383] width 310 height 16
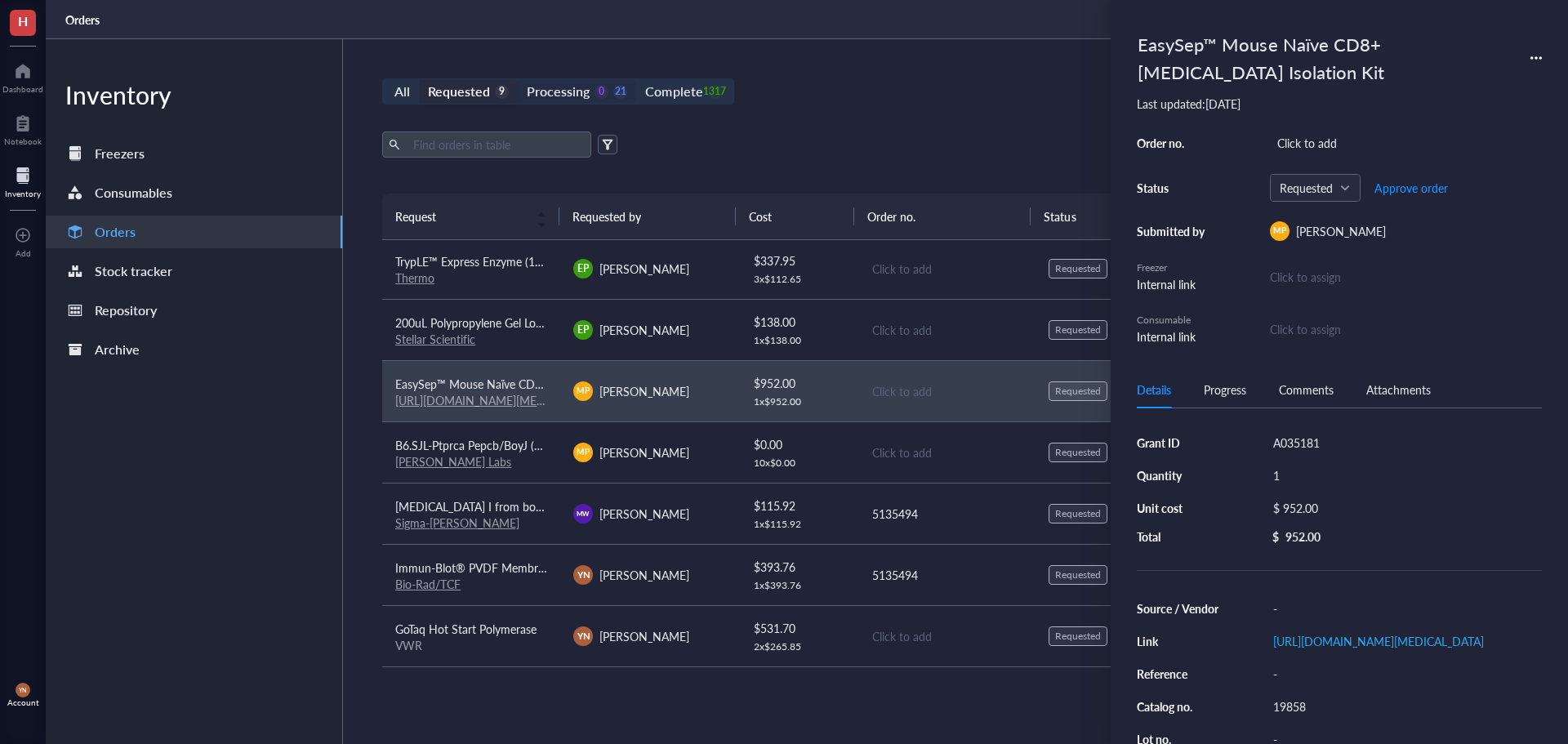
click at [577, 92] on div "Processing" at bounding box center [558, 91] width 63 height 23
click at [518, 80] on input "Processing 0 21" at bounding box center [518, 80] width 0 height 0
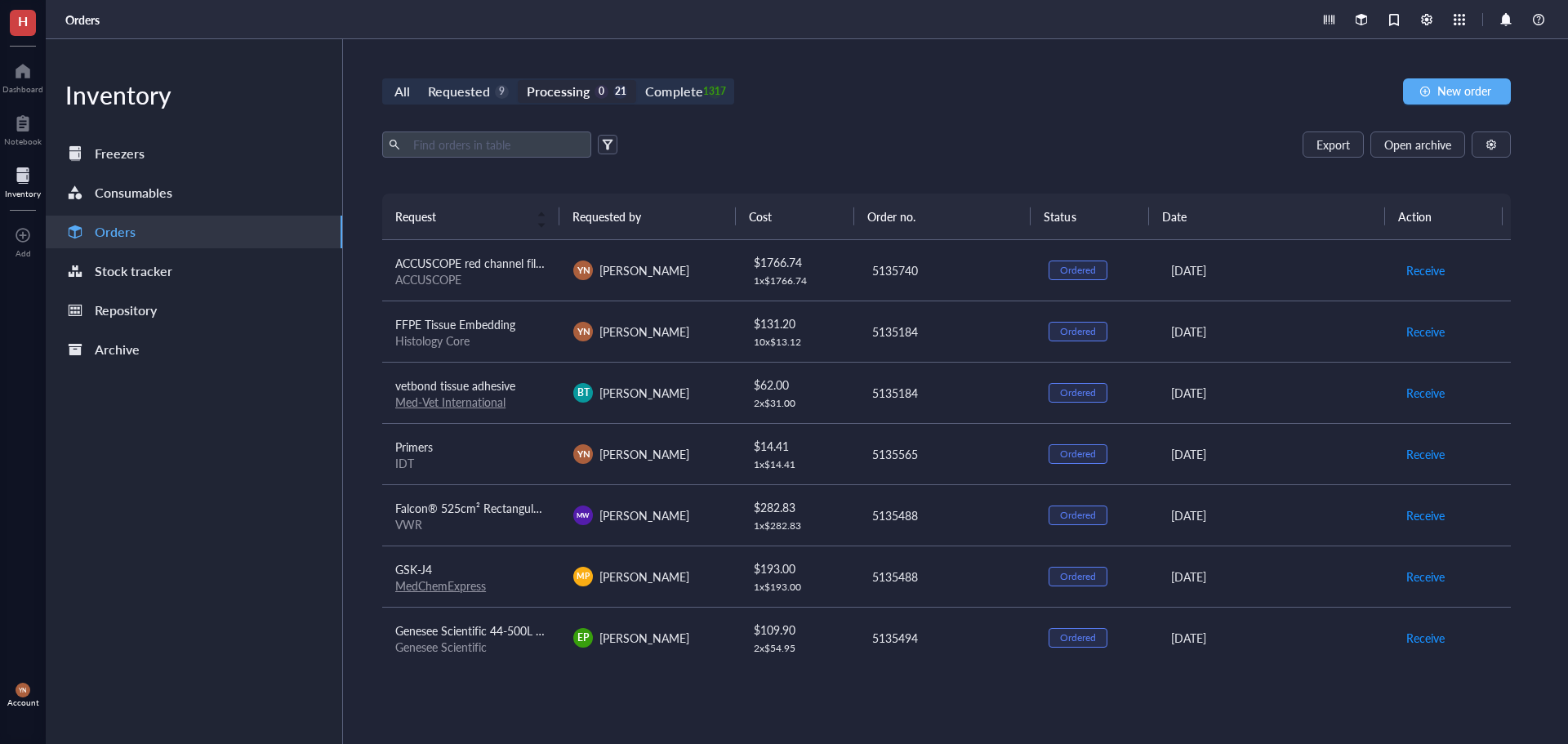
click at [502, 372] on td "vetbond tissue adhesive Med-Vet International" at bounding box center [471, 392] width 178 height 61
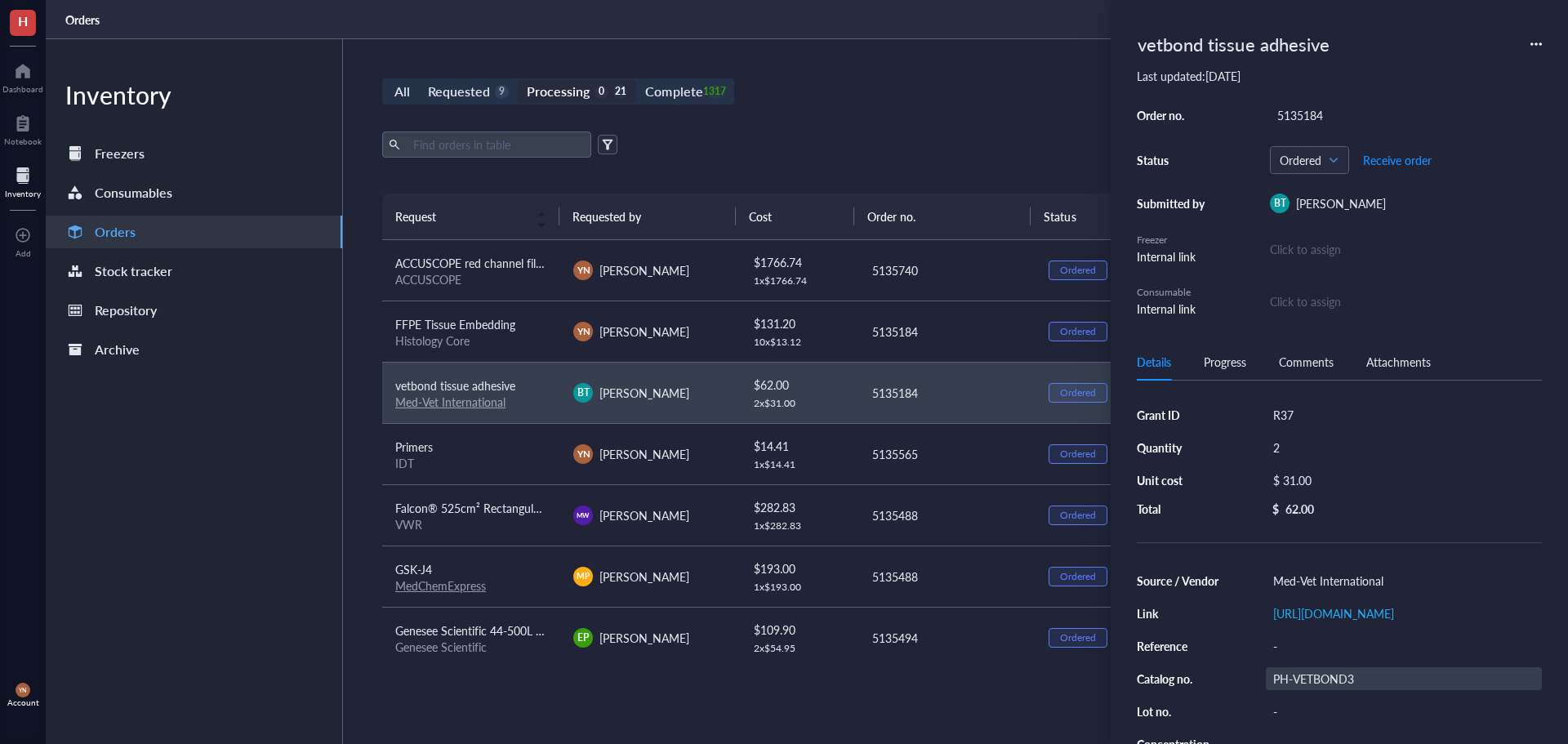
click at [1304, 690] on div "PH-VETBOND3" at bounding box center [1403, 679] width 276 height 23
click at [1304, 689] on input "PH-VETBOND3" at bounding box center [1309, 678] width 85 height 21
click at [1319, 689] on input "PH-VETBOND3" at bounding box center [1309, 678] width 85 height 21
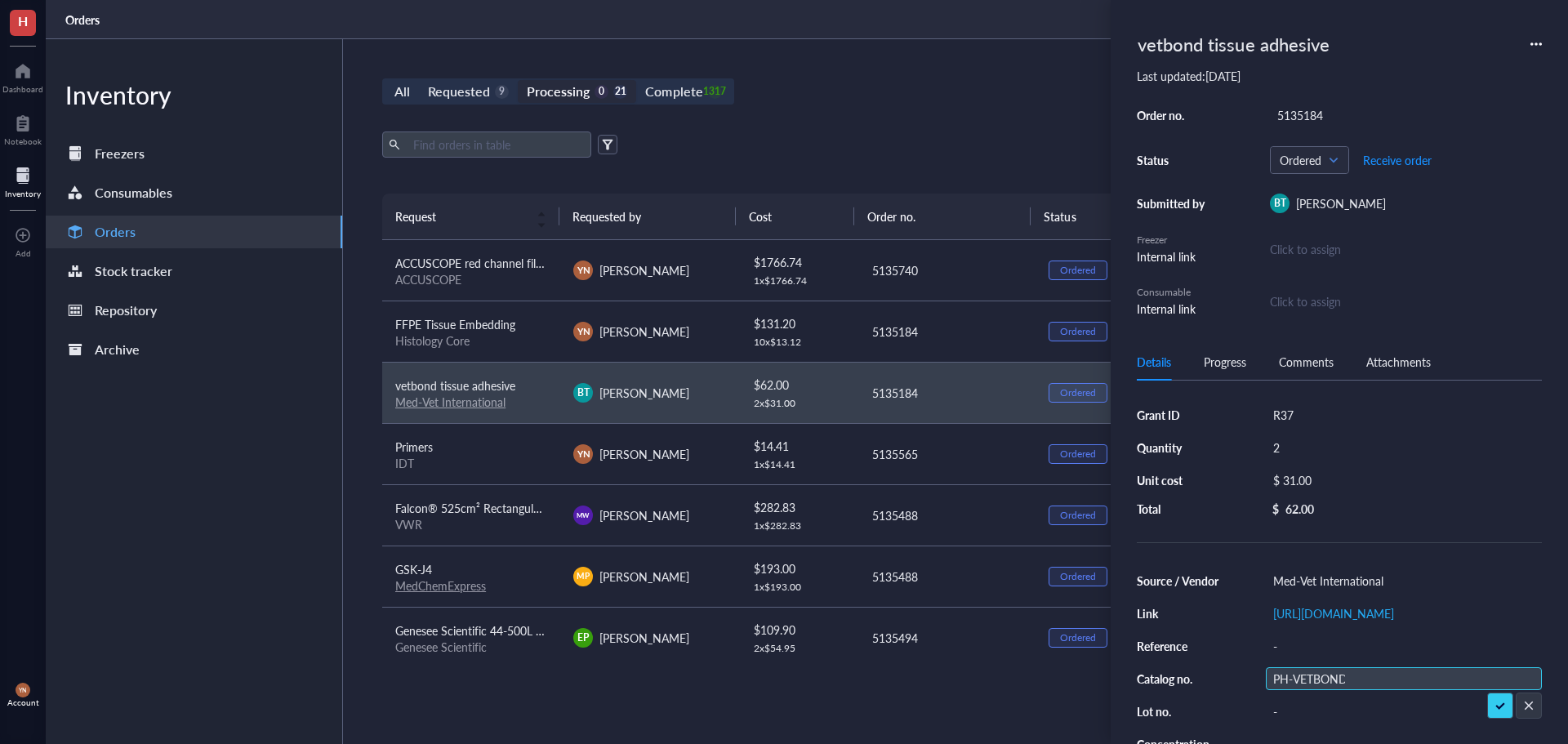
click at [1319, 689] on input "PH-VETBOND3" at bounding box center [1309, 678] width 85 height 21
click at [1307, 478] on div "$ 31.00" at bounding box center [1400, 480] width 270 height 23
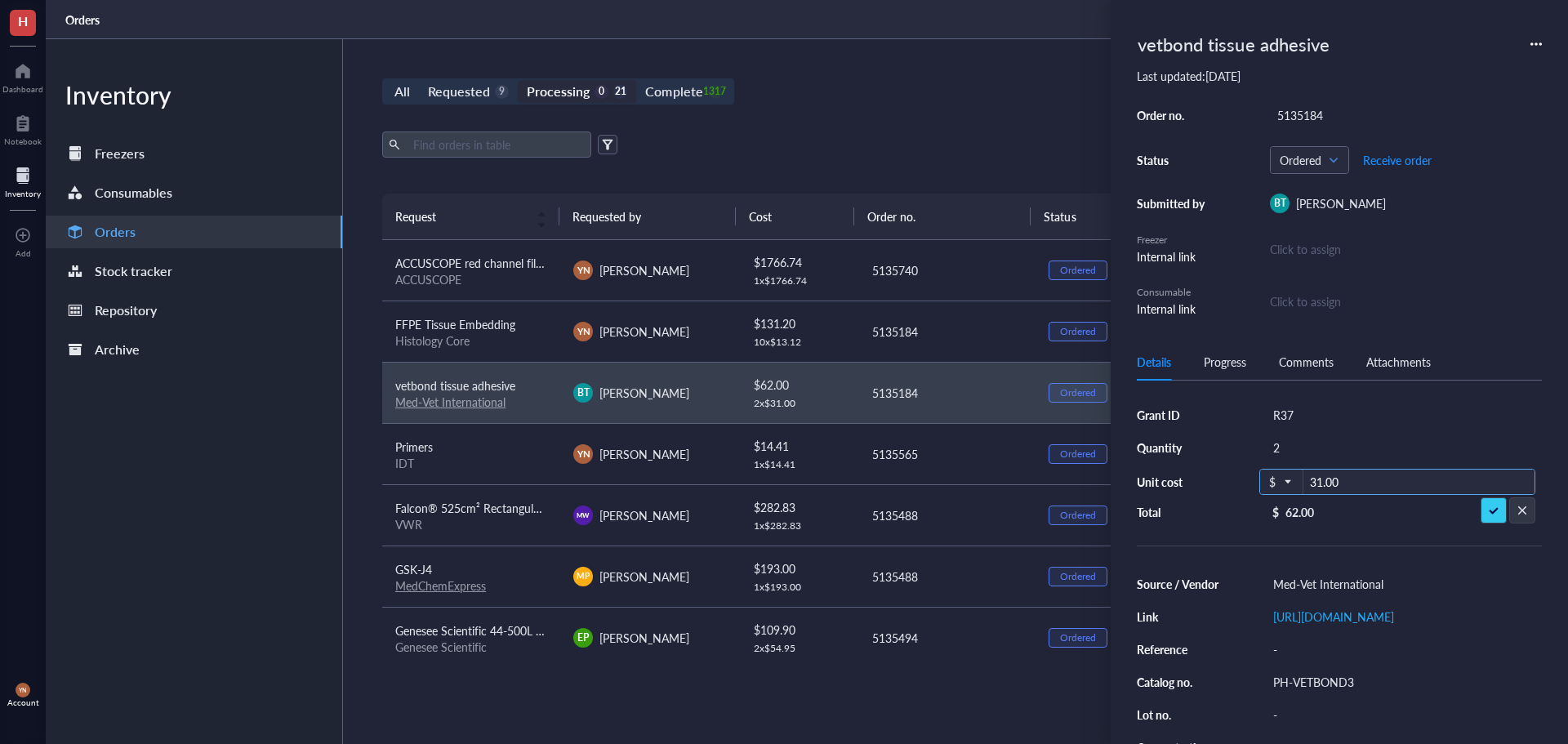
click at [1343, 482] on input "31.00" at bounding box center [1419, 482] width 231 height 26
type input "39.07"
click at [1294, 447] on div "2" at bounding box center [1403, 447] width 276 height 23
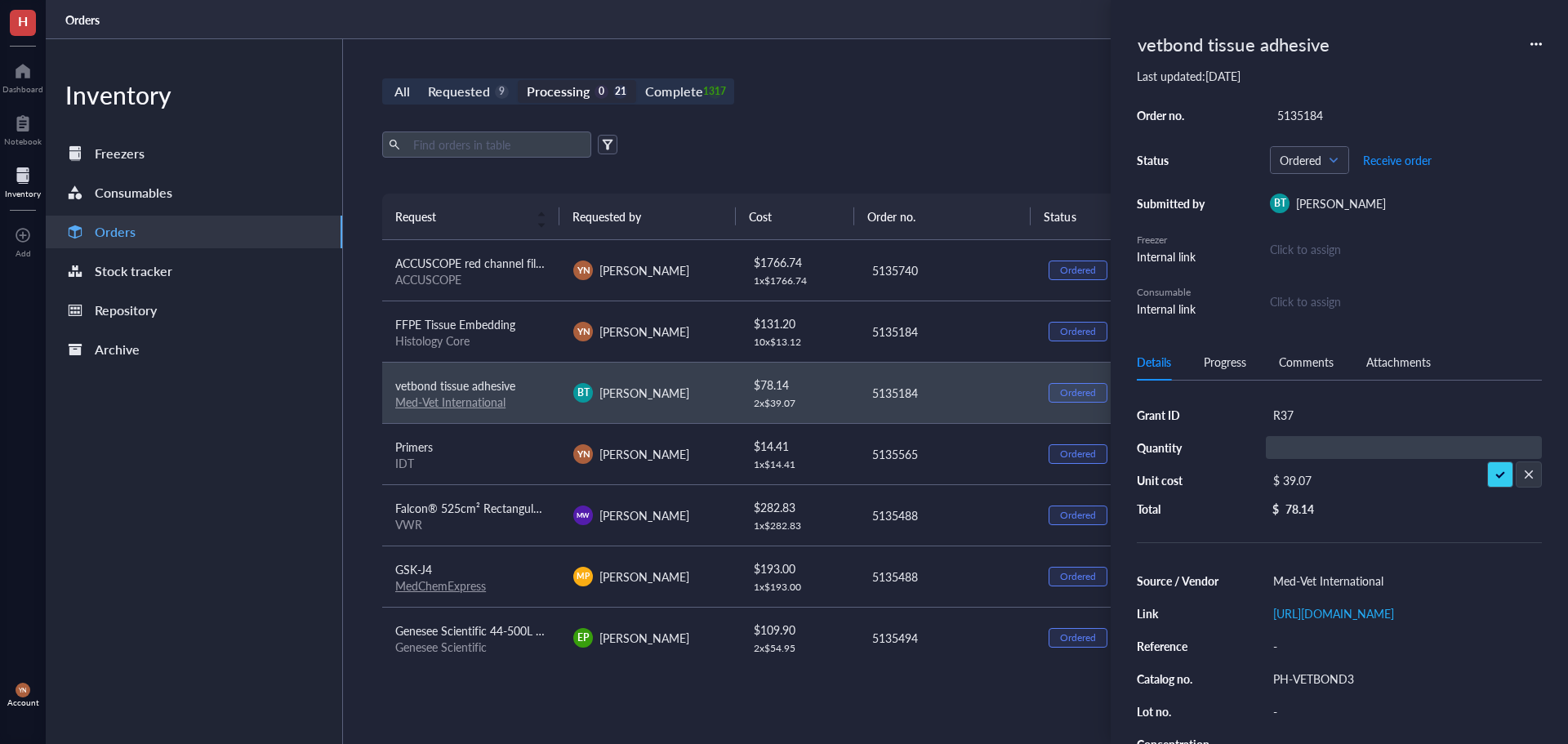
type input "1"
click at [530, 518] on div "VWR" at bounding box center [471, 524] width 152 height 15
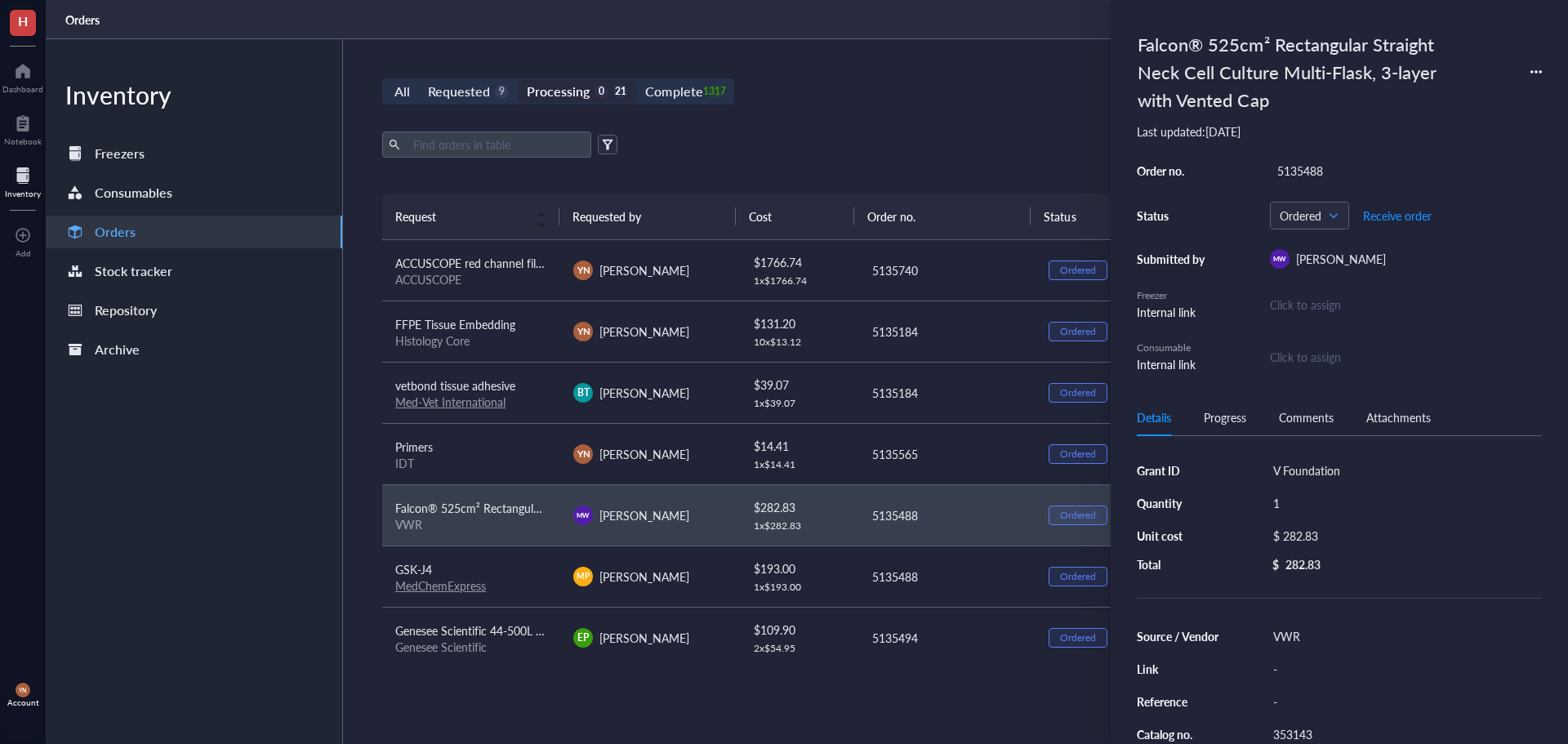
click at [1050, 120] on div "All Requested 9 Processing 0 21 Complete 1317 New order Export Open archive Req…" at bounding box center [946, 391] width 1207 height 704
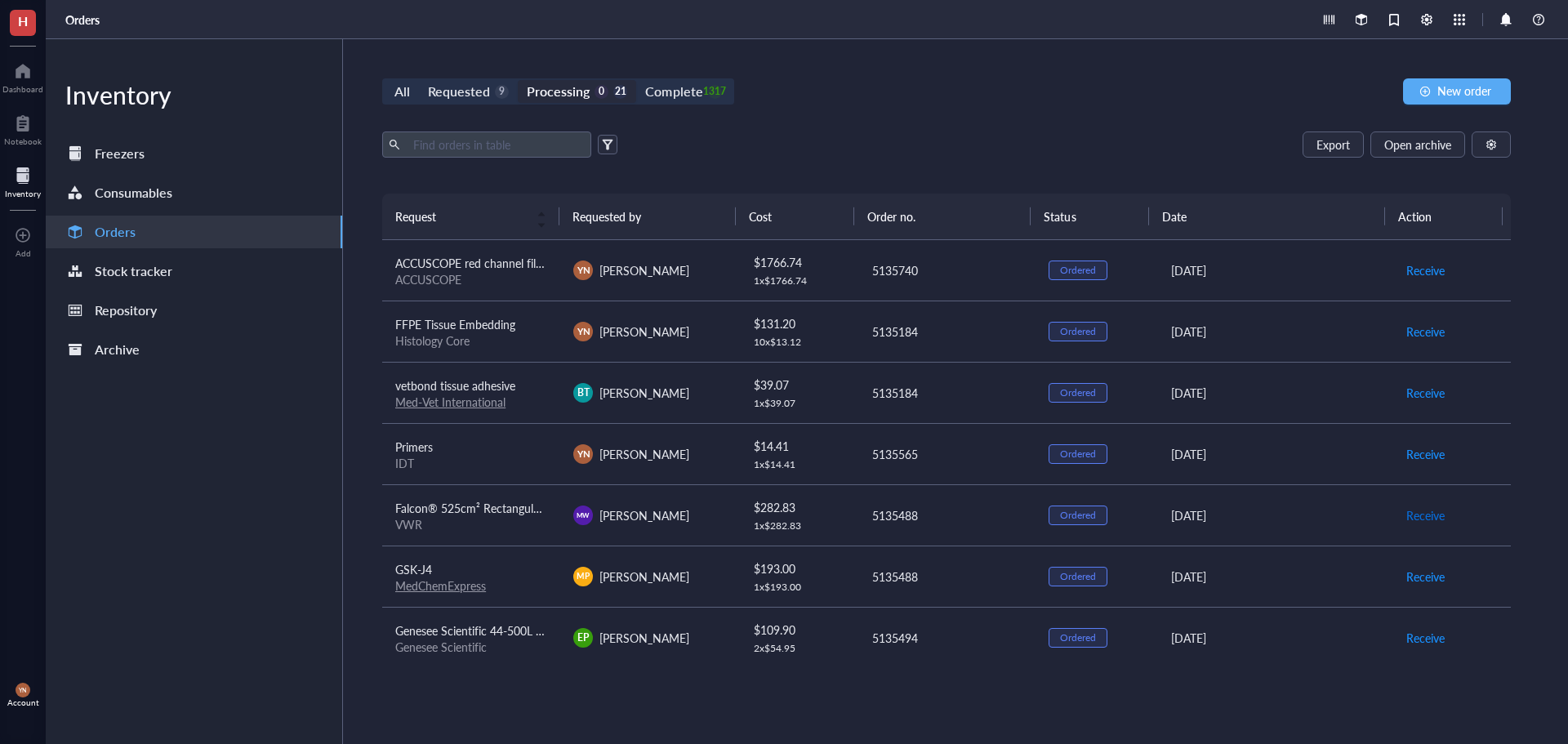
click at [1415, 513] on span "Receive" at bounding box center [1425, 515] width 39 height 18
click at [1406, 452] on span "Receive" at bounding box center [1425, 454] width 39 height 18
click at [467, 98] on div "Requested" at bounding box center [459, 91] width 62 height 23
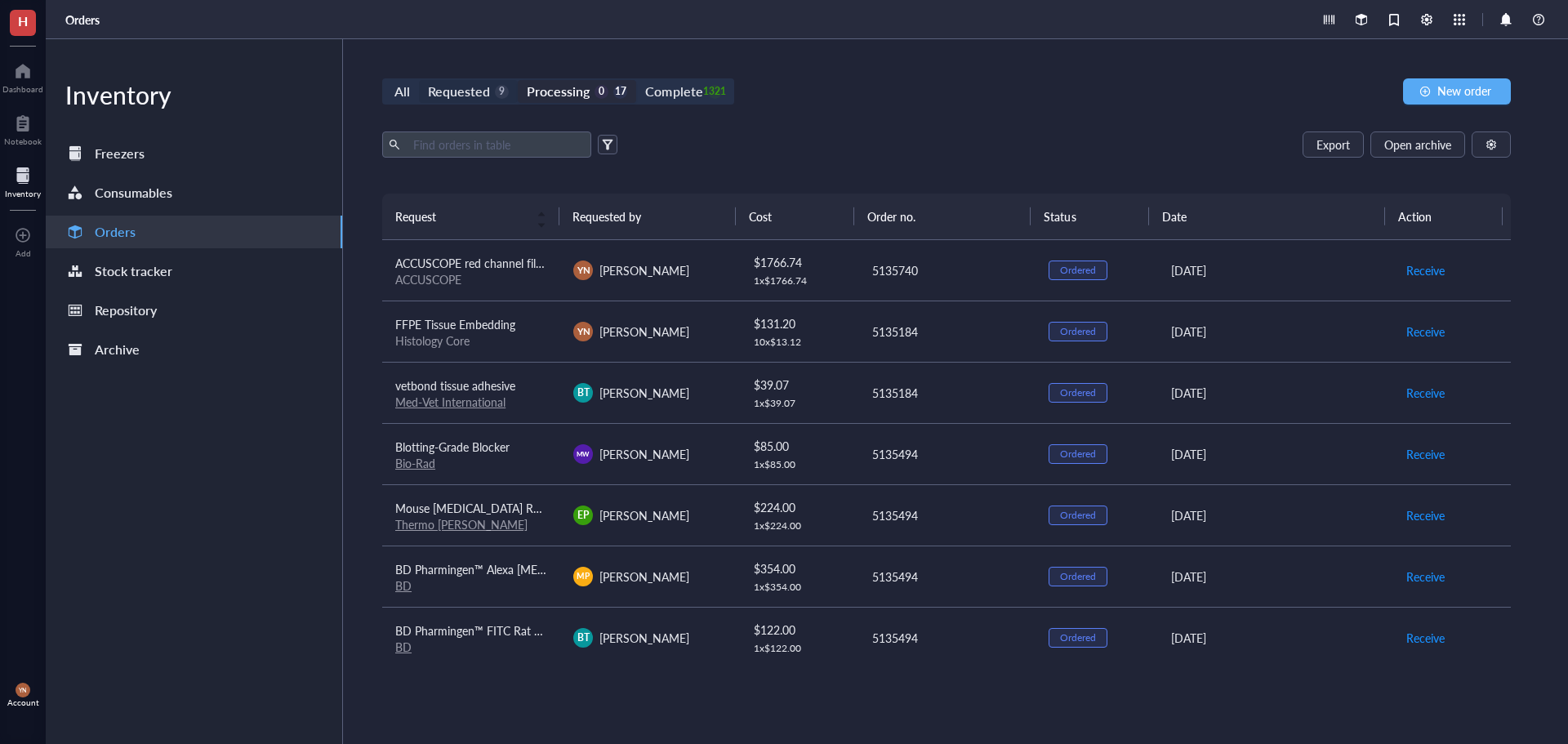
click at [419, 80] on input "Requested 9" at bounding box center [419, 80] width 0 height 0
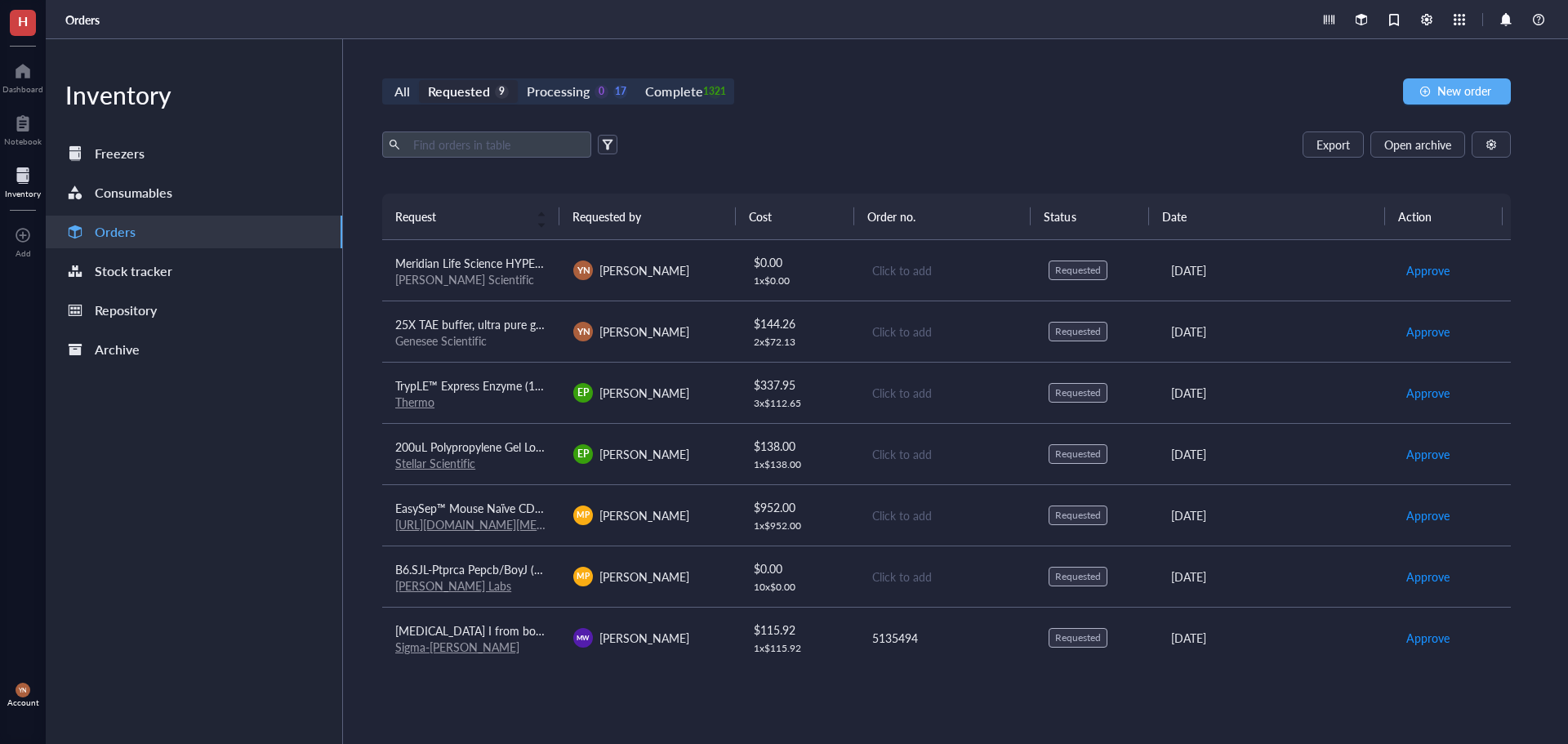
click at [498, 270] on span "Meridian Life Science HYPERLADDER IV 100 LANES" at bounding box center [528, 263] width 266 height 16
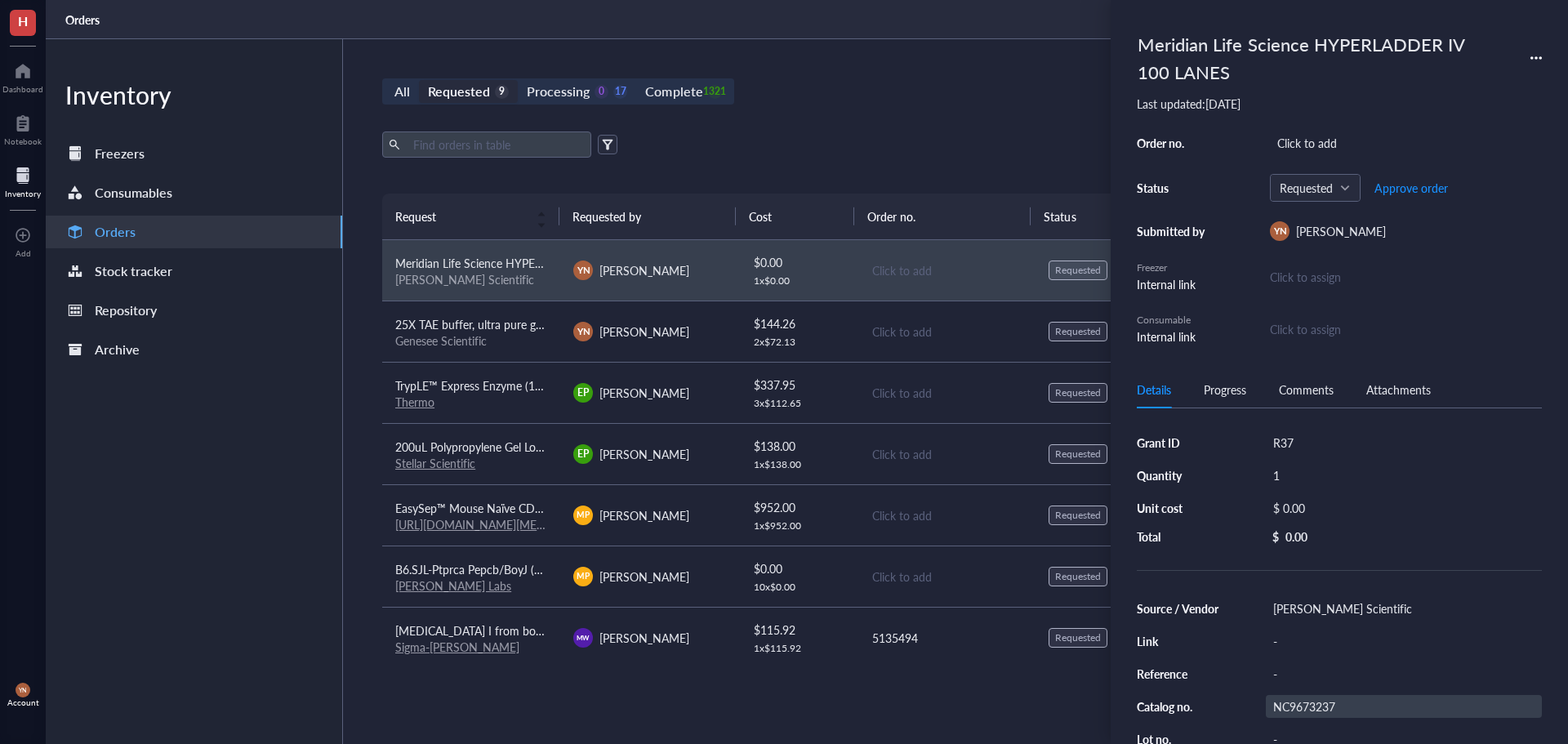
click at [1331, 705] on div "NC9673237" at bounding box center [1403, 706] width 276 height 23
click at [1331, 705] on input "NC9673237" at bounding box center [1302, 706] width 72 height 21
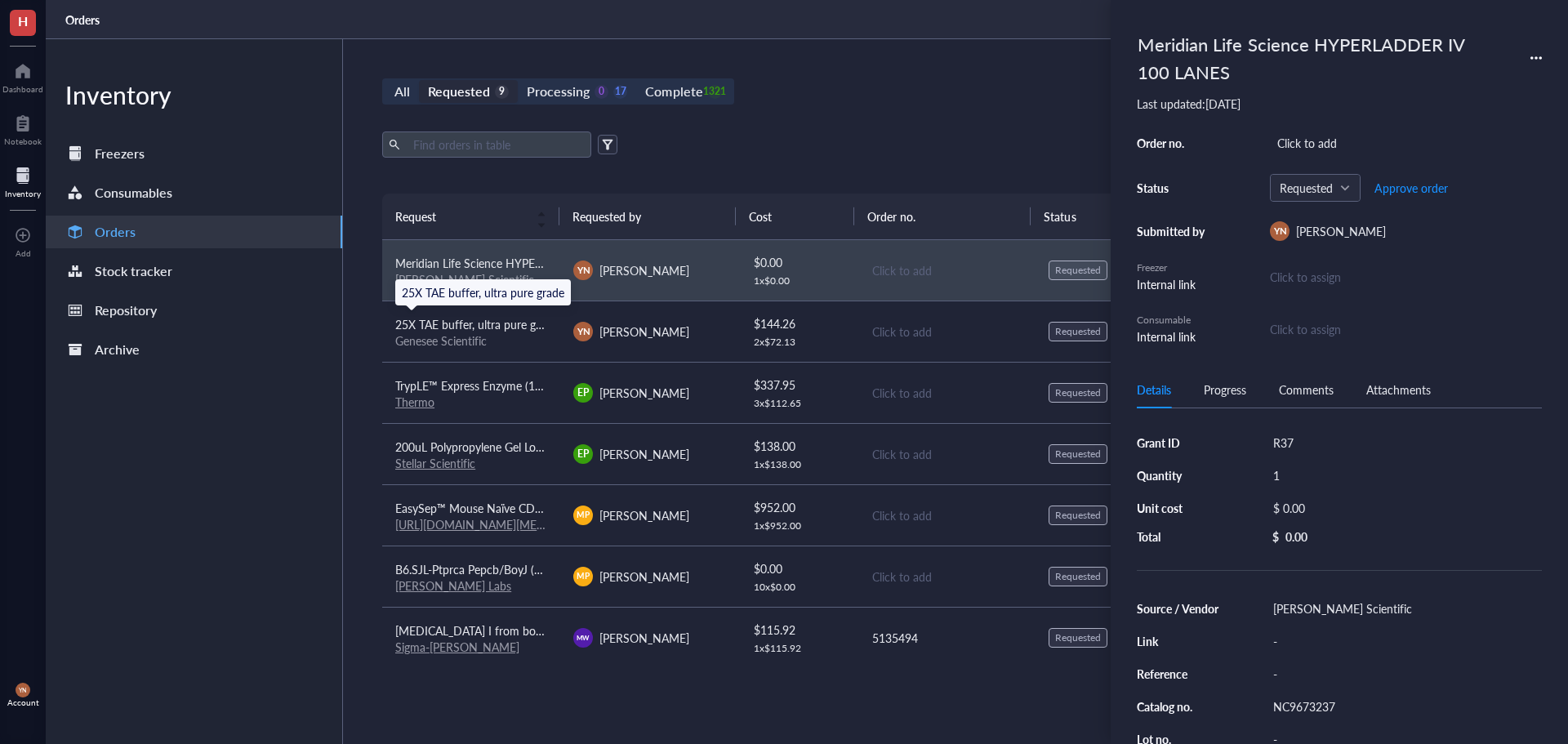
click at [516, 324] on span "25X TAE buffer, ultra pure grade" at bounding box center [475, 324] width 162 height 16
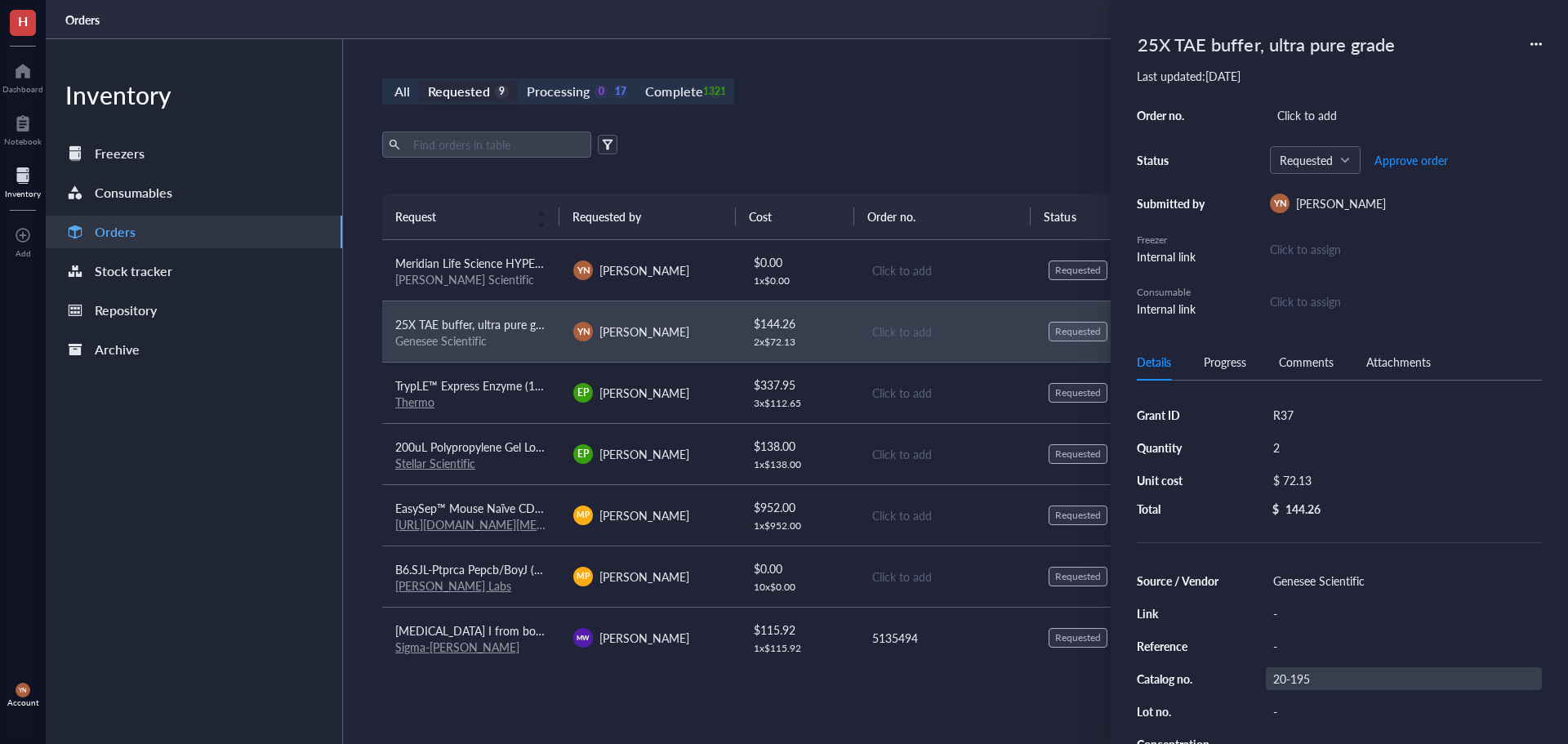
click at [1312, 683] on div "20-195" at bounding box center [1403, 679] width 276 height 23
click at [1312, 683] on input "20-195" at bounding box center [1292, 678] width 52 height 21
